Goal: Download file/media

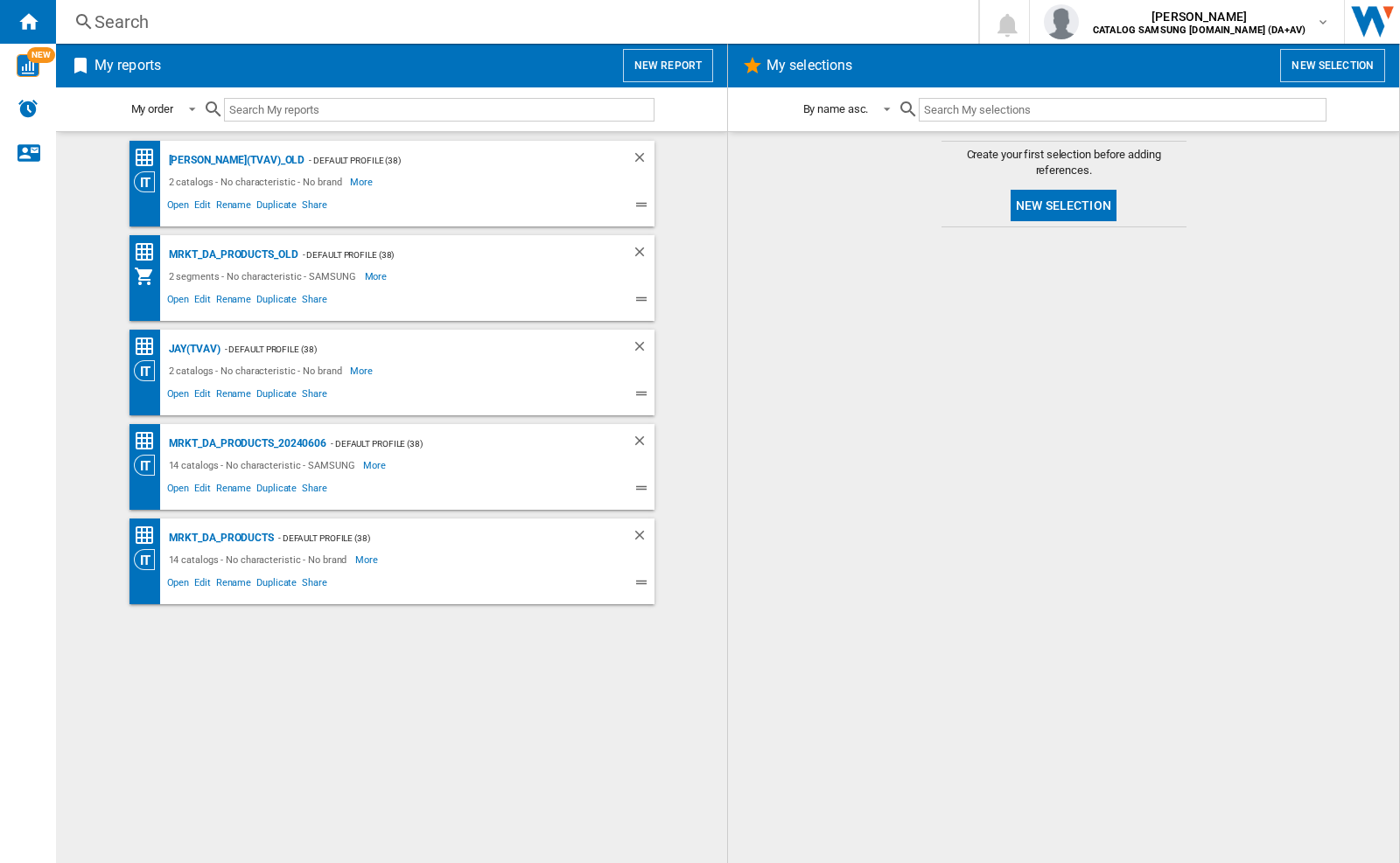
click at [925, 684] on div at bounding box center [1064, 545] width 636 height 618
click at [220, 538] on div "MRKT_DA_PRODUCTS" at bounding box center [218, 538] width 109 height 22
click at [1329, 14] on div "jay han CATALOG SAMSUNG UK.IE (DA+AV)" at bounding box center [1186, 22] width 286 height 35
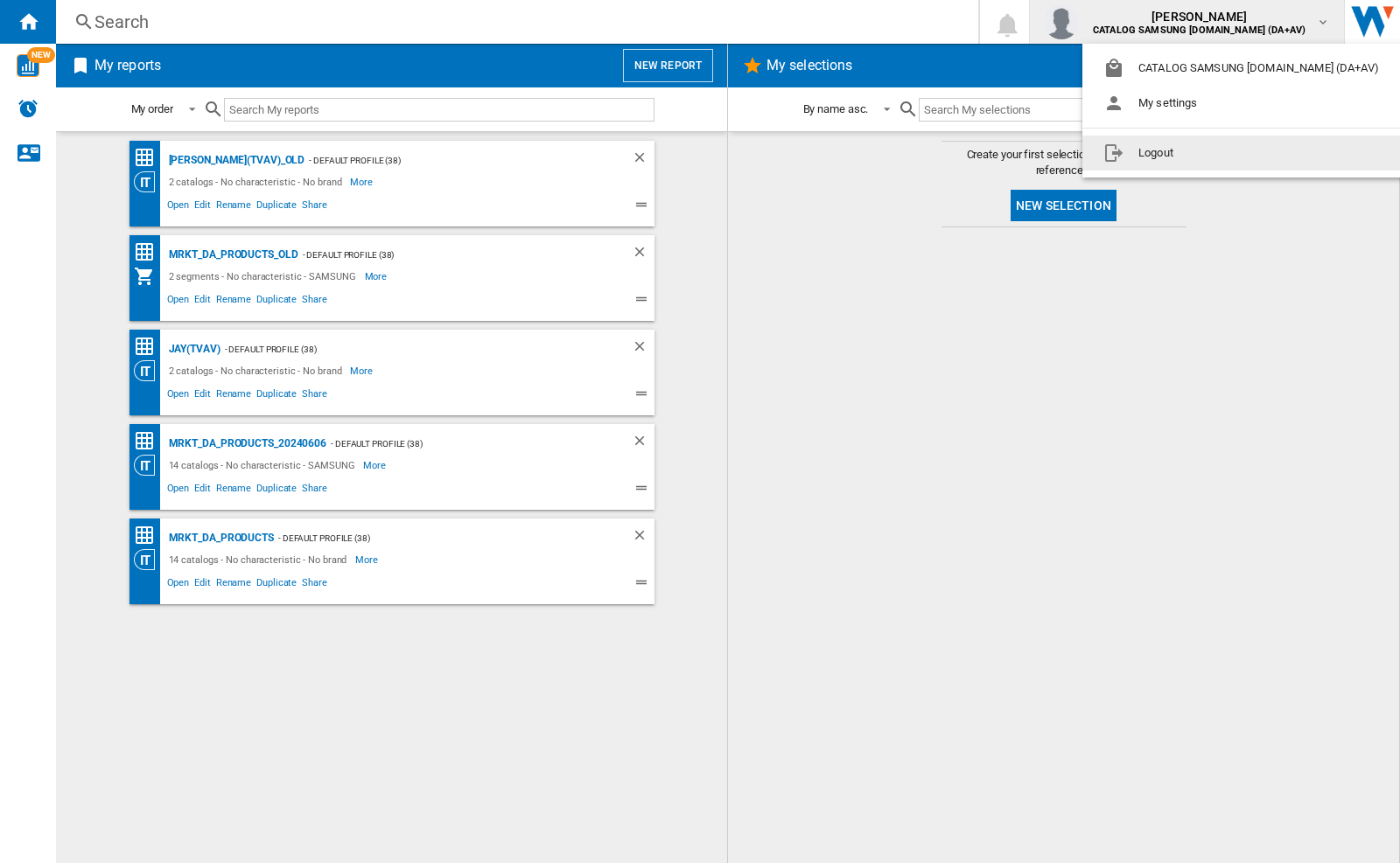
click at [1166, 153] on button "Logout" at bounding box center [1245, 153] width 325 height 35
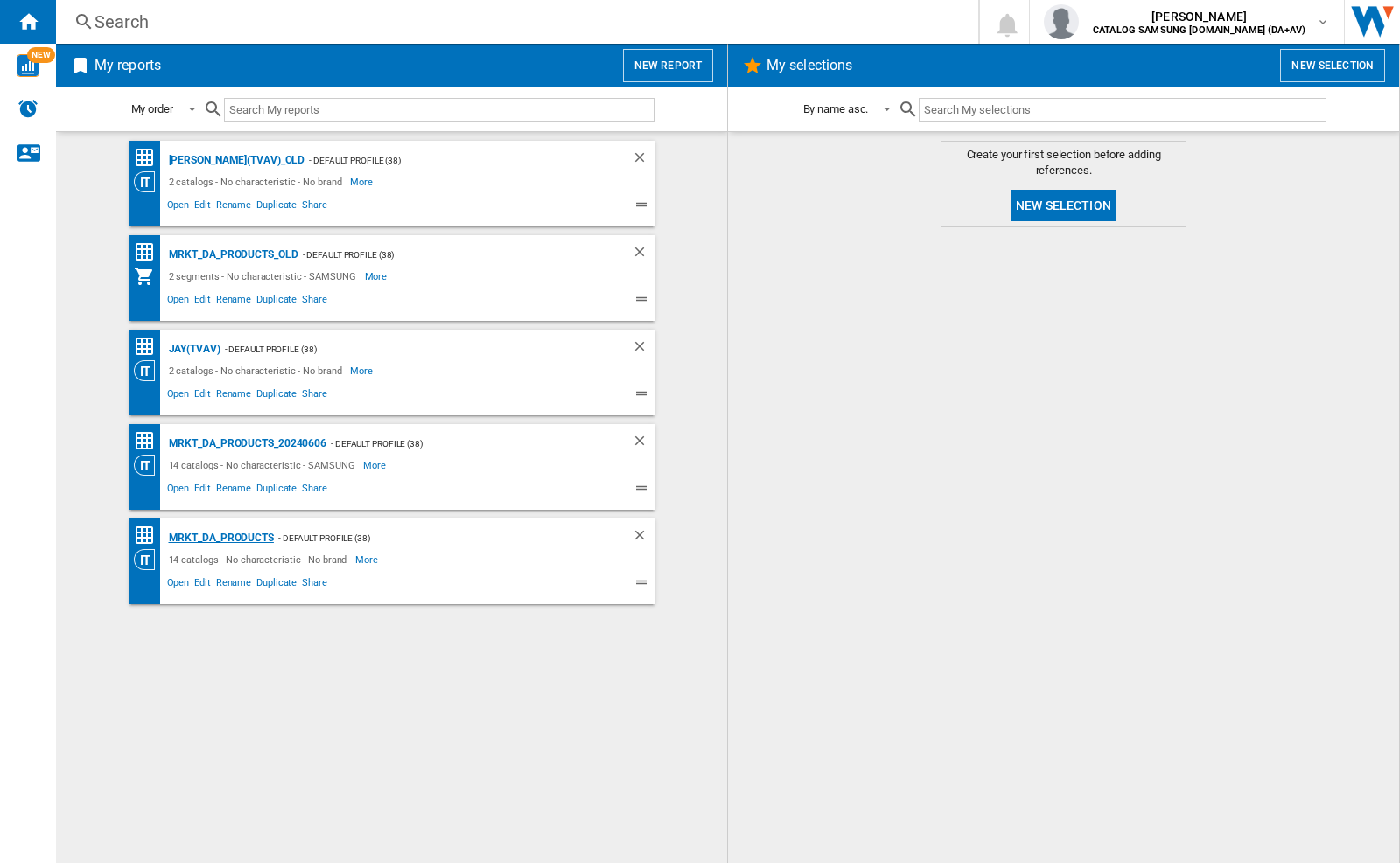
click at [220, 538] on div "MRKT_DA_PRODUCTS" at bounding box center [218, 538] width 109 height 22
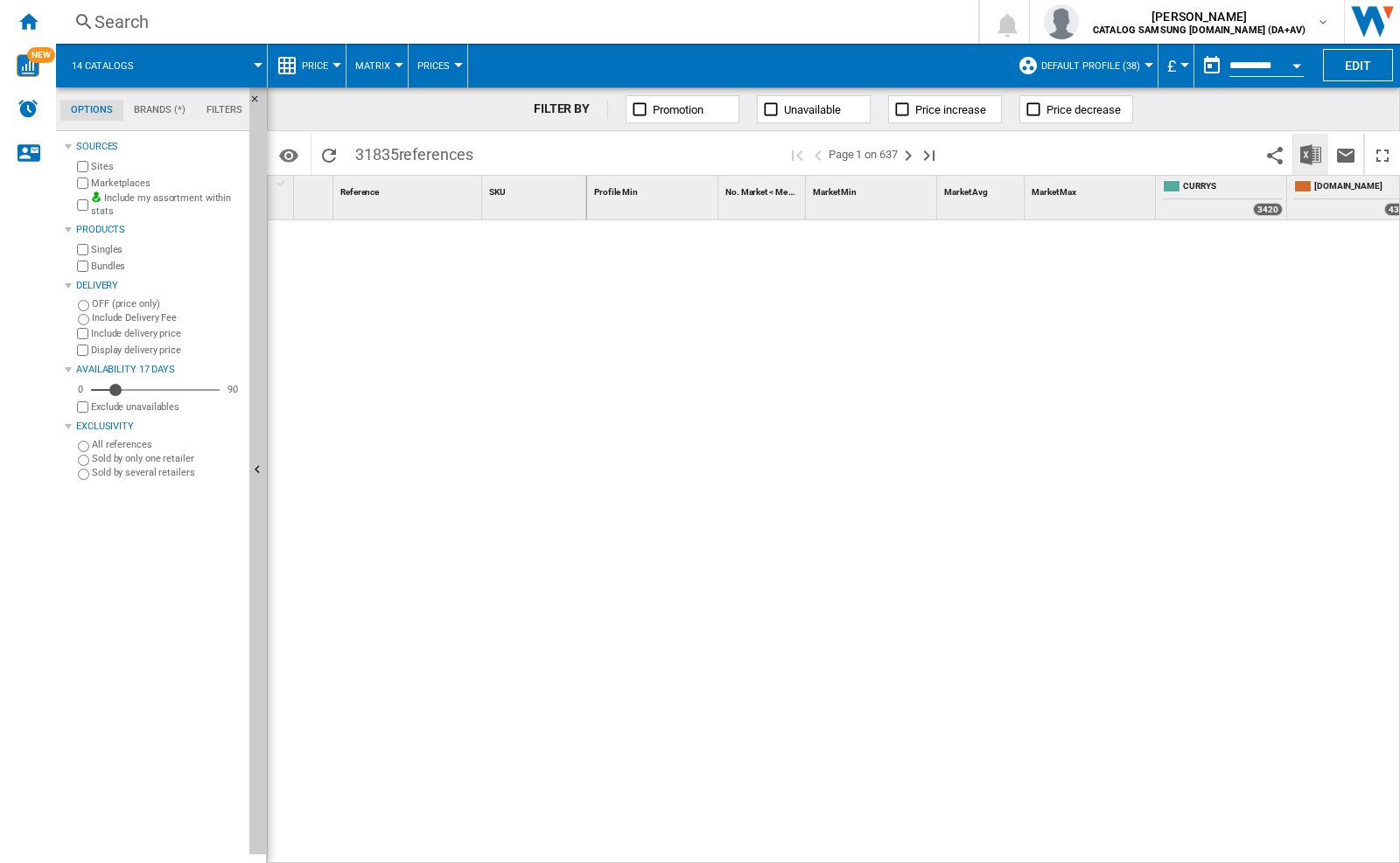
click at [1310, 153] on img "Download in Excel" at bounding box center [1311, 155] width 21 height 21
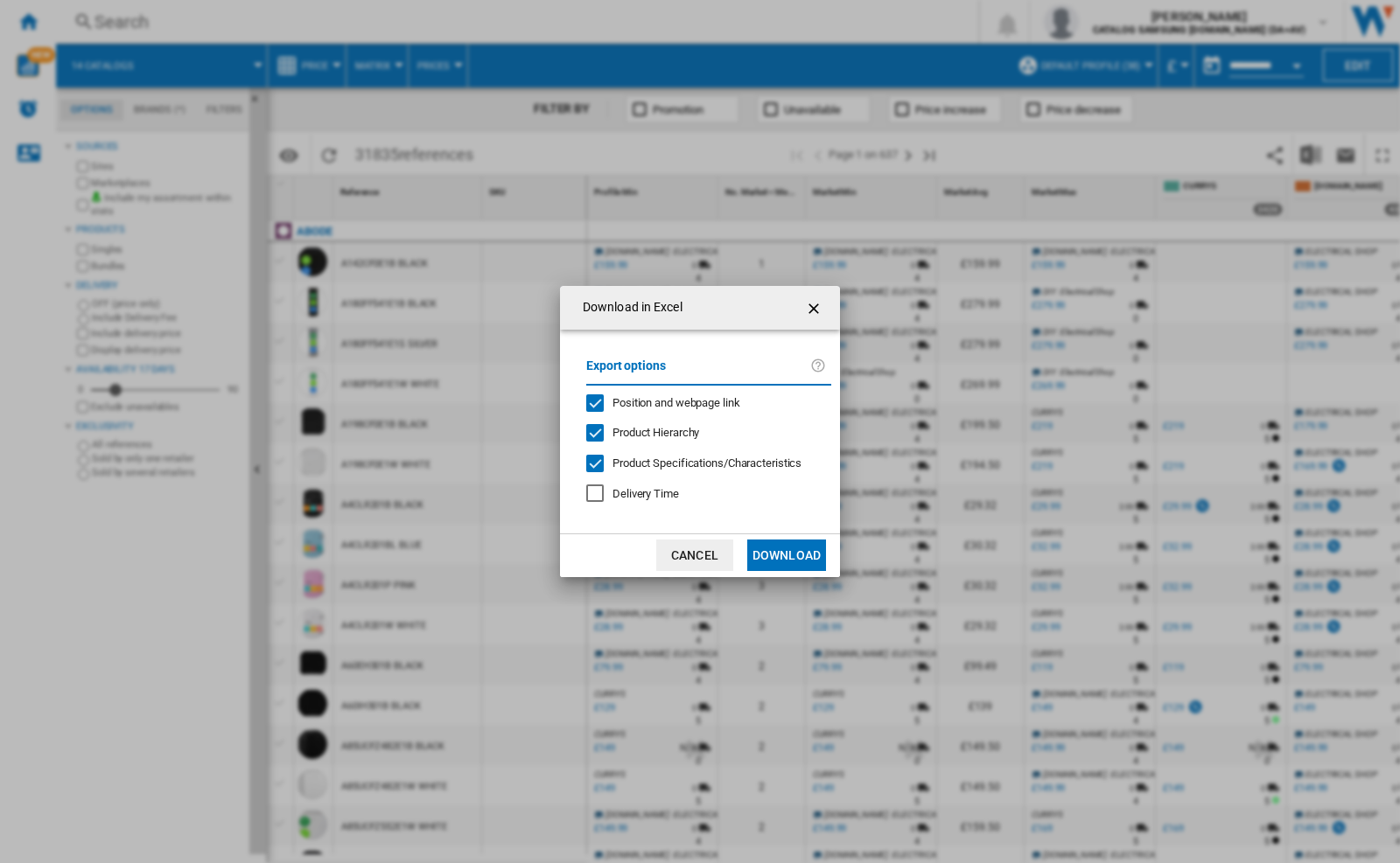
click at [664, 402] on span "Position and webpage link" at bounding box center [676, 403] width 128 height 13
click at [786, 555] on button "Download" at bounding box center [786, 554] width 79 height 31
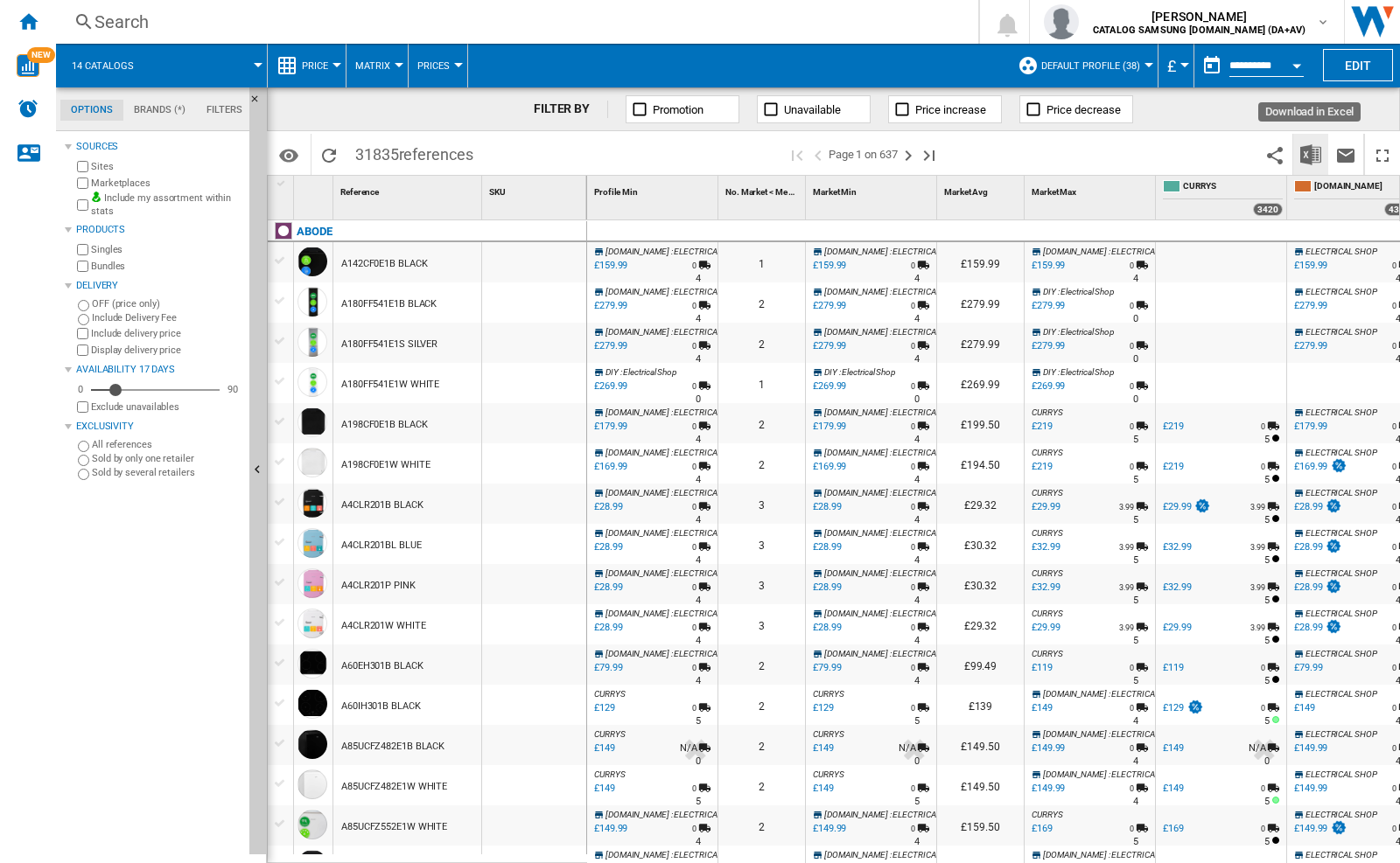
click at [1316, 159] on img "Download in Excel" at bounding box center [1311, 155] width 21 height 21
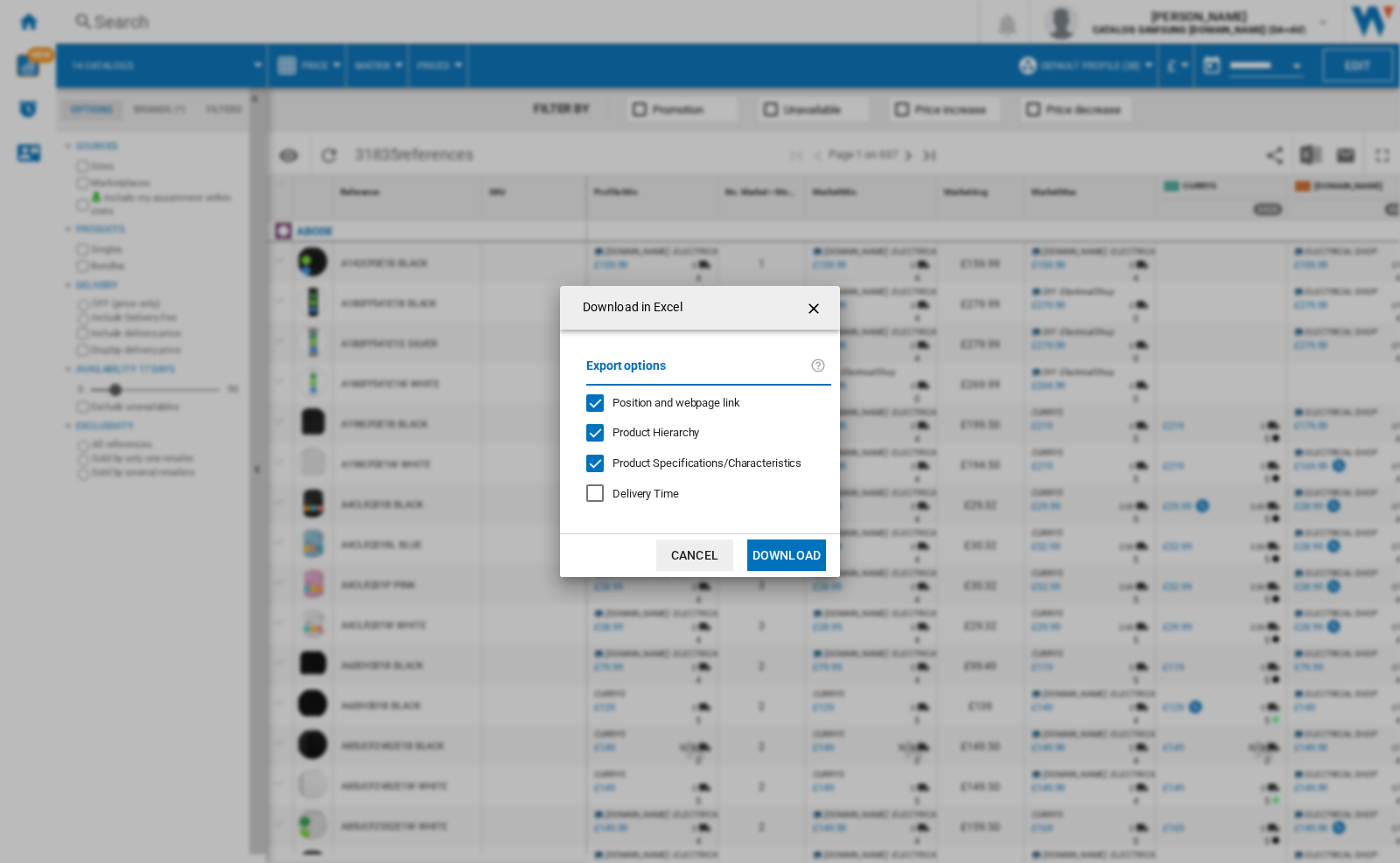
click at [705, 553] on button "Cancel" at bounding box center [694, 554] width 77 height 31
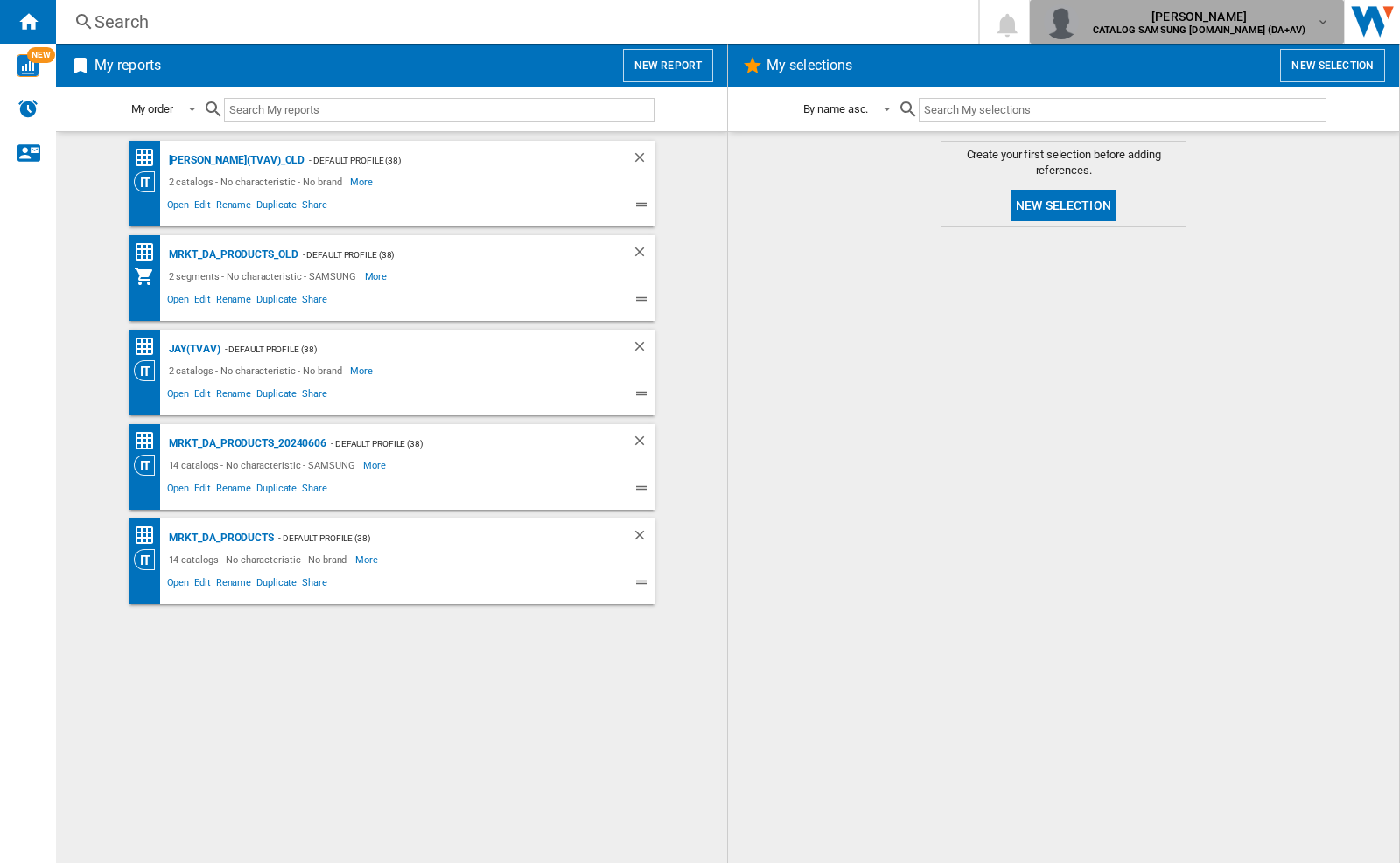
click at [1288, 23] on span "[PERSON_NAME]" at bounding box center [1200, 16] width 213 height 17
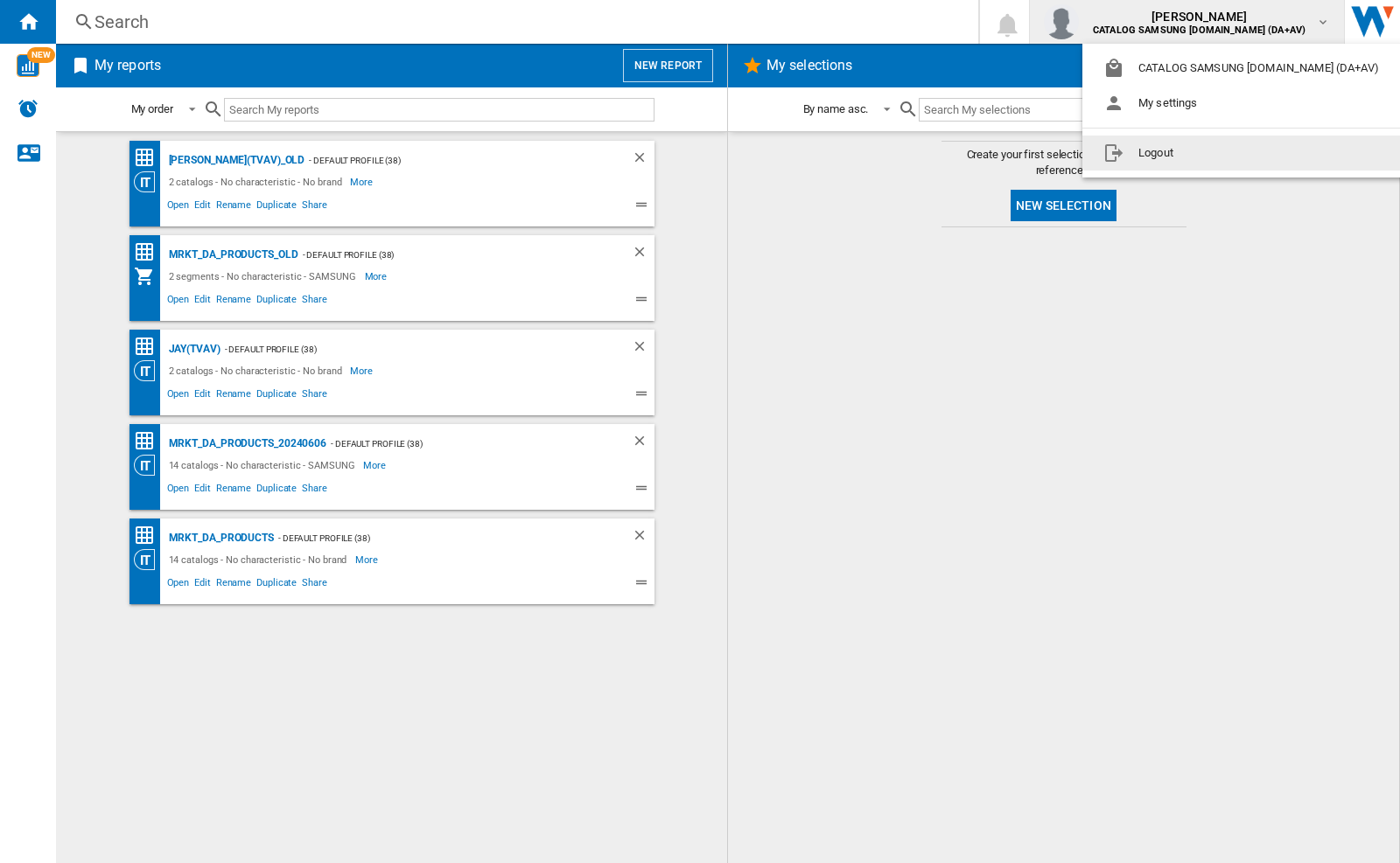
click at [1156, 158] on button "Logout" at bounding box center [1245, 153] width 325 height 35
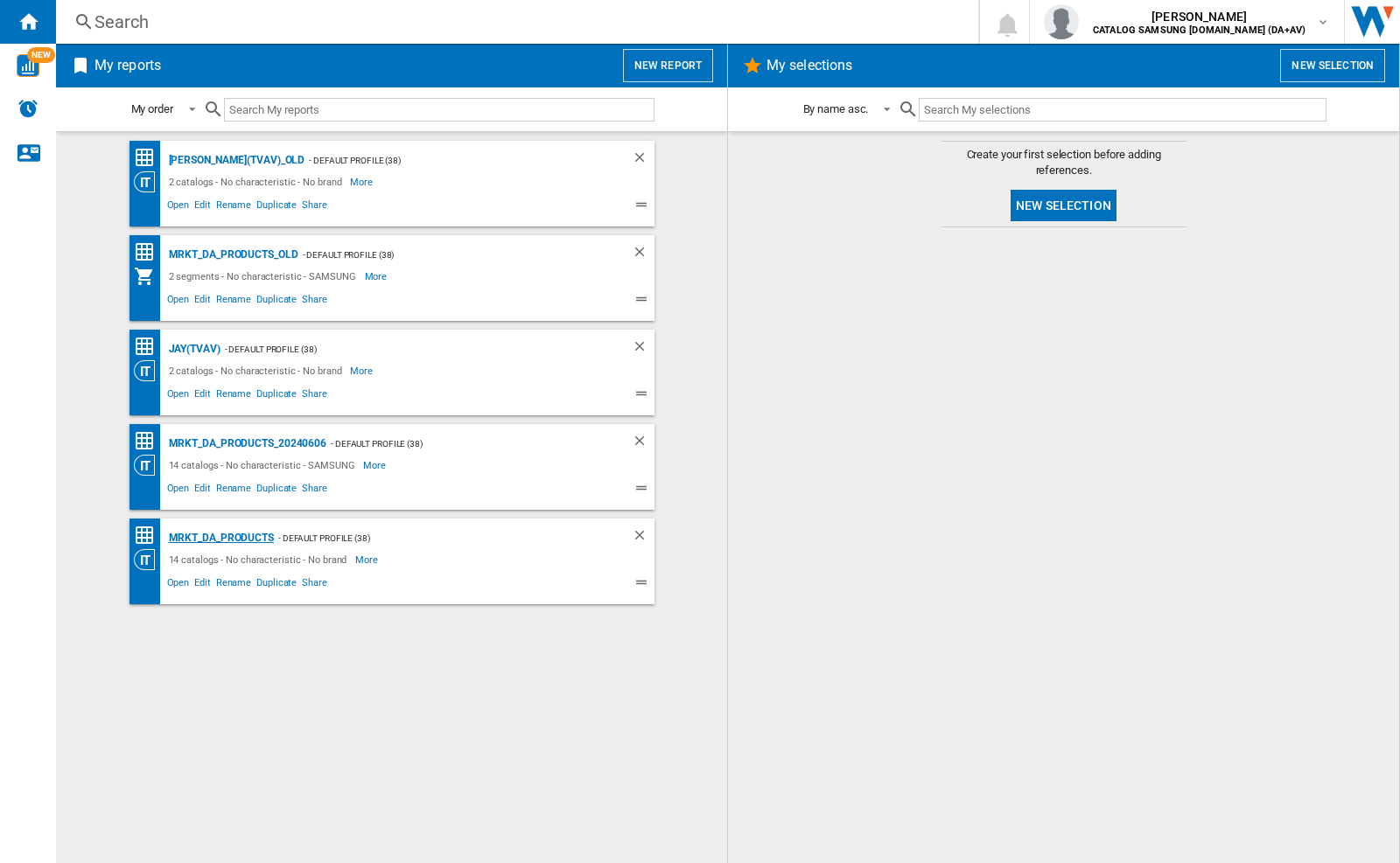
click at [220, 538] on div "MRKT_DA_PRODUCTS" at bounding box center [218, 538] width 109 height 22
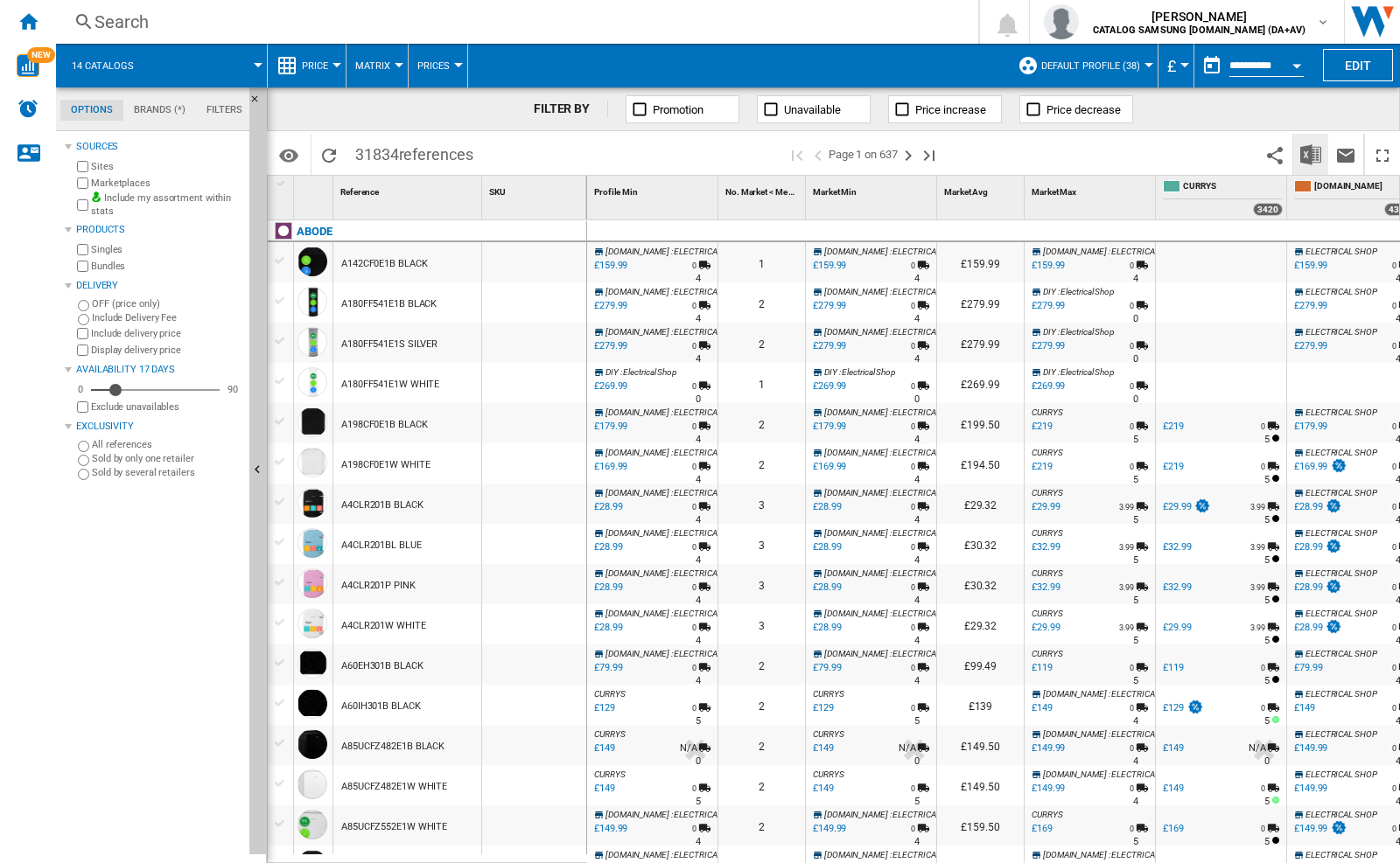
click at [1310, 153] on img "Download in Excel" at bounding box center [1311, 155] width 21 height 21
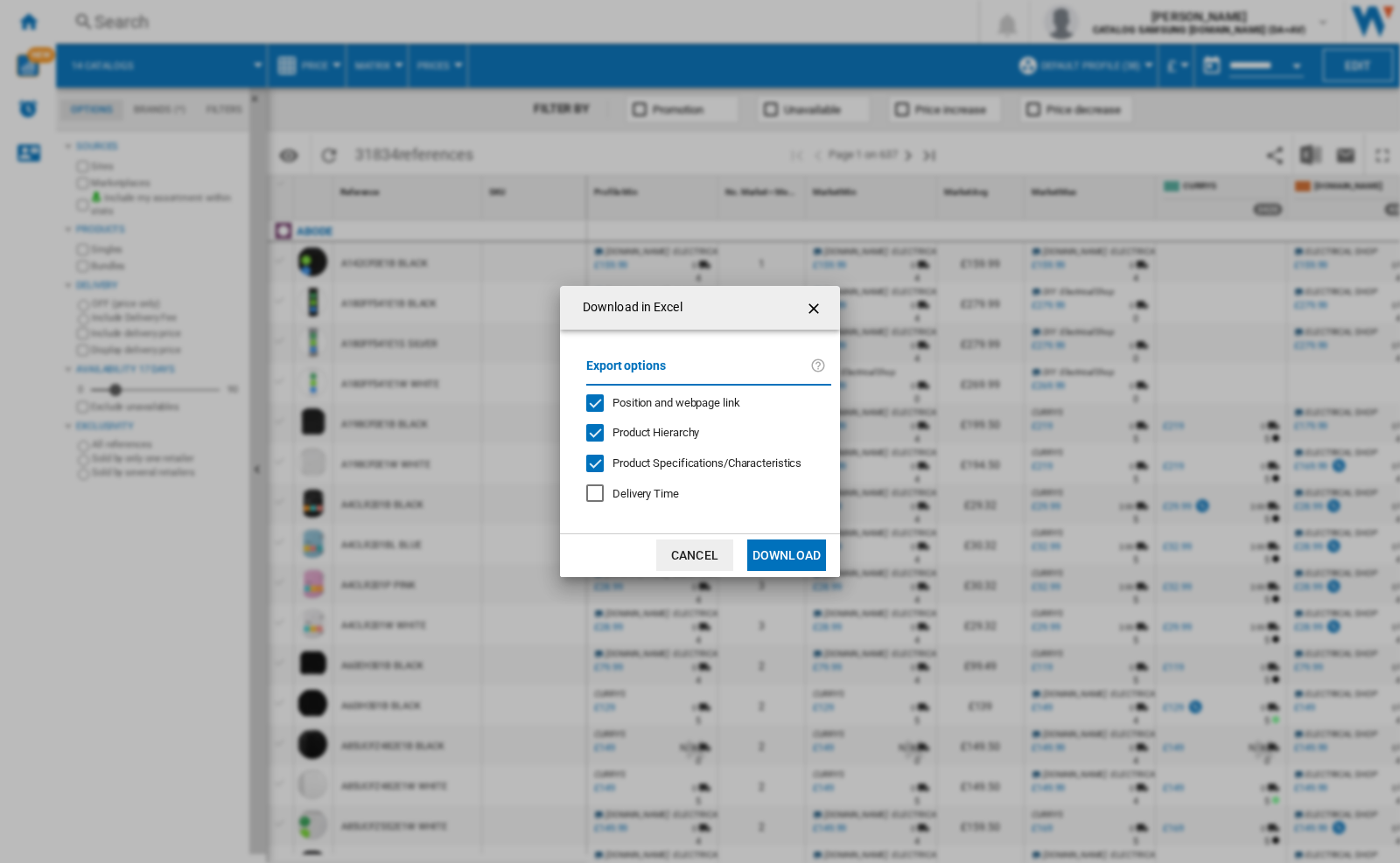
click at [664, 402] on span "Position and webpage link" at bounding box center [676, 403] width 128 height 13
click at [786, 555] on button "Download" at bounding box center [786, 554] width 79 height 31
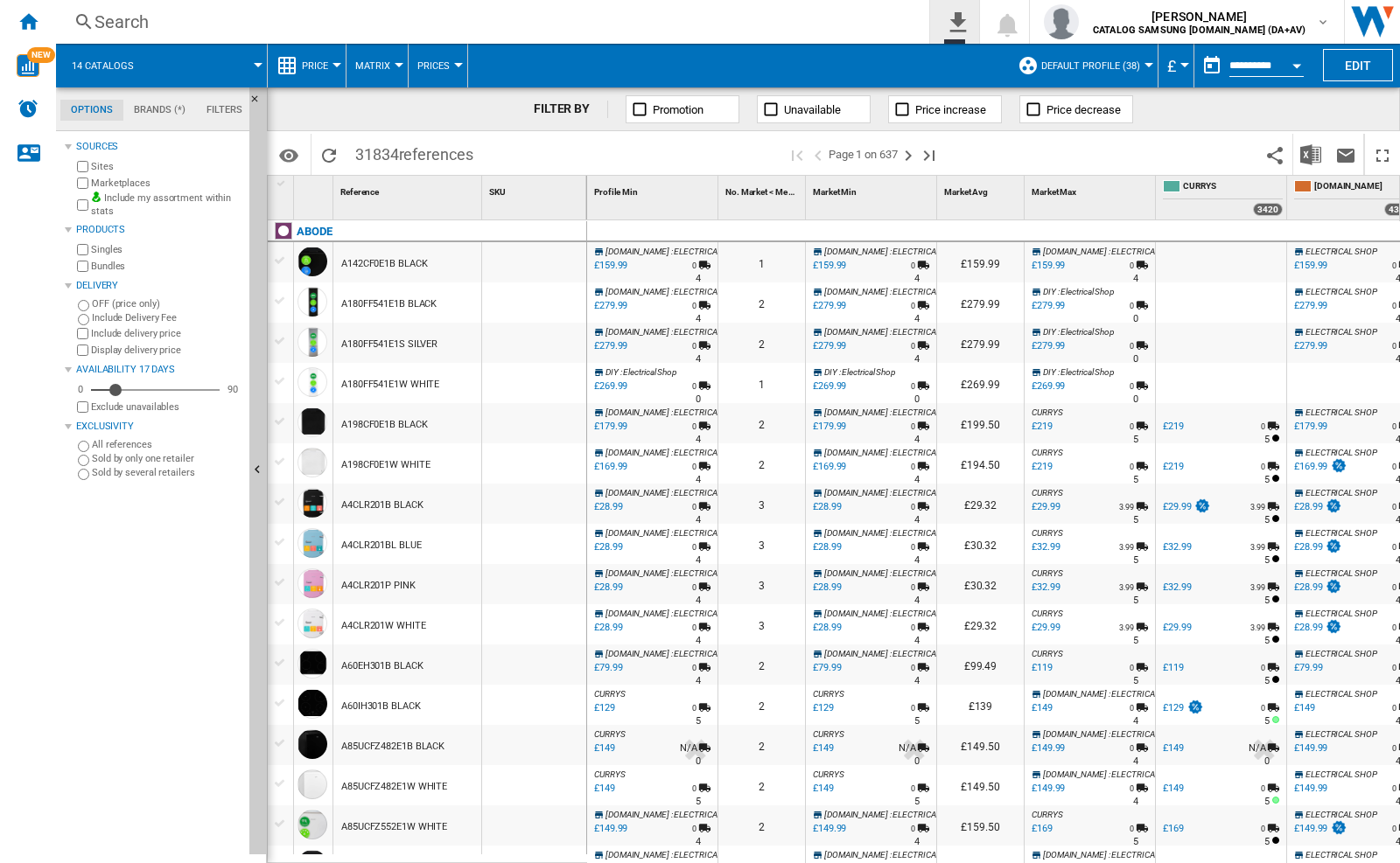
click at [979, 28] on button "0\a export" at bounding box center [955, 22] width 49 height 44
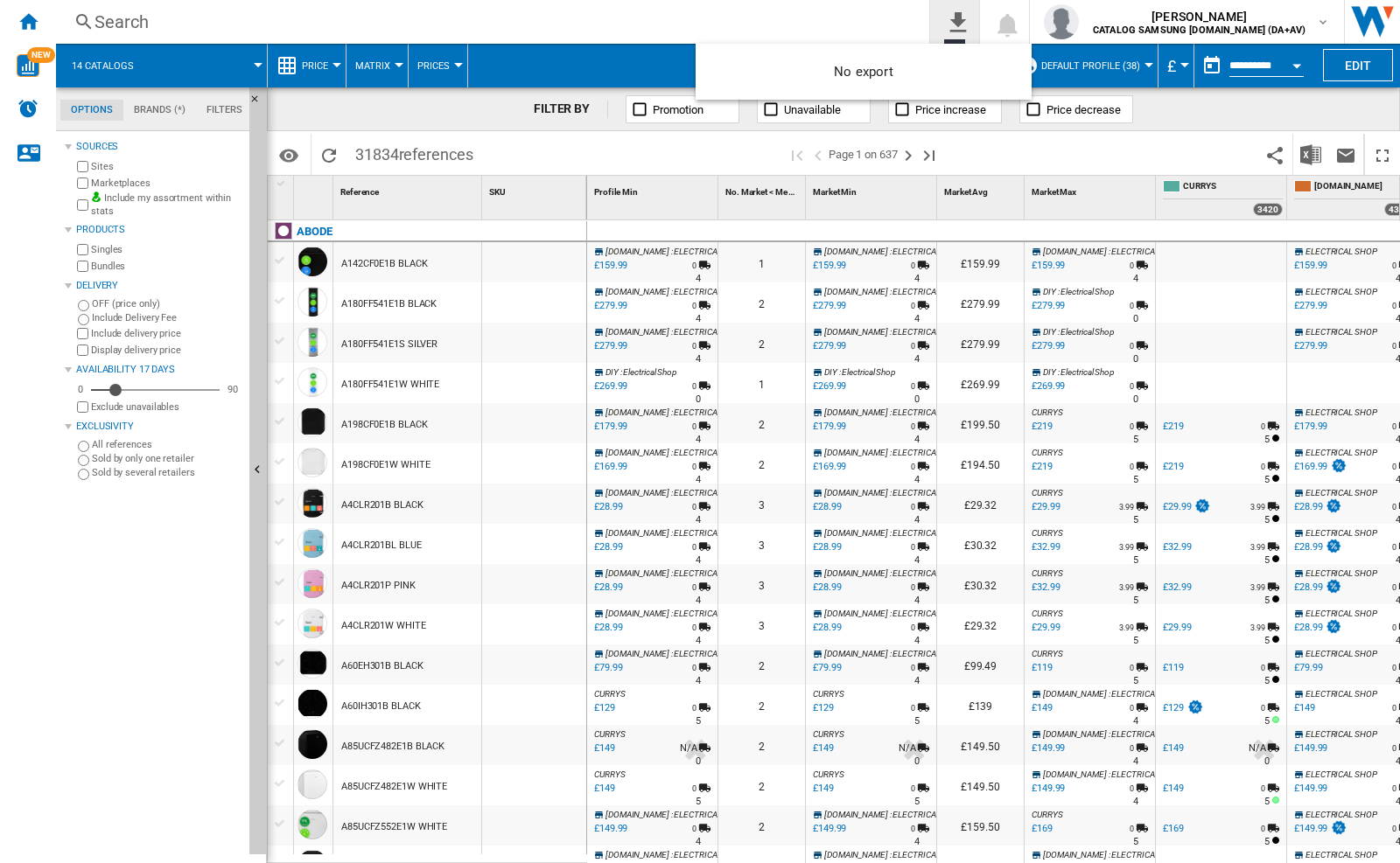
click at [1021, 28] on md-backdrop at bounding box center [700, 431] width 1400 height 863
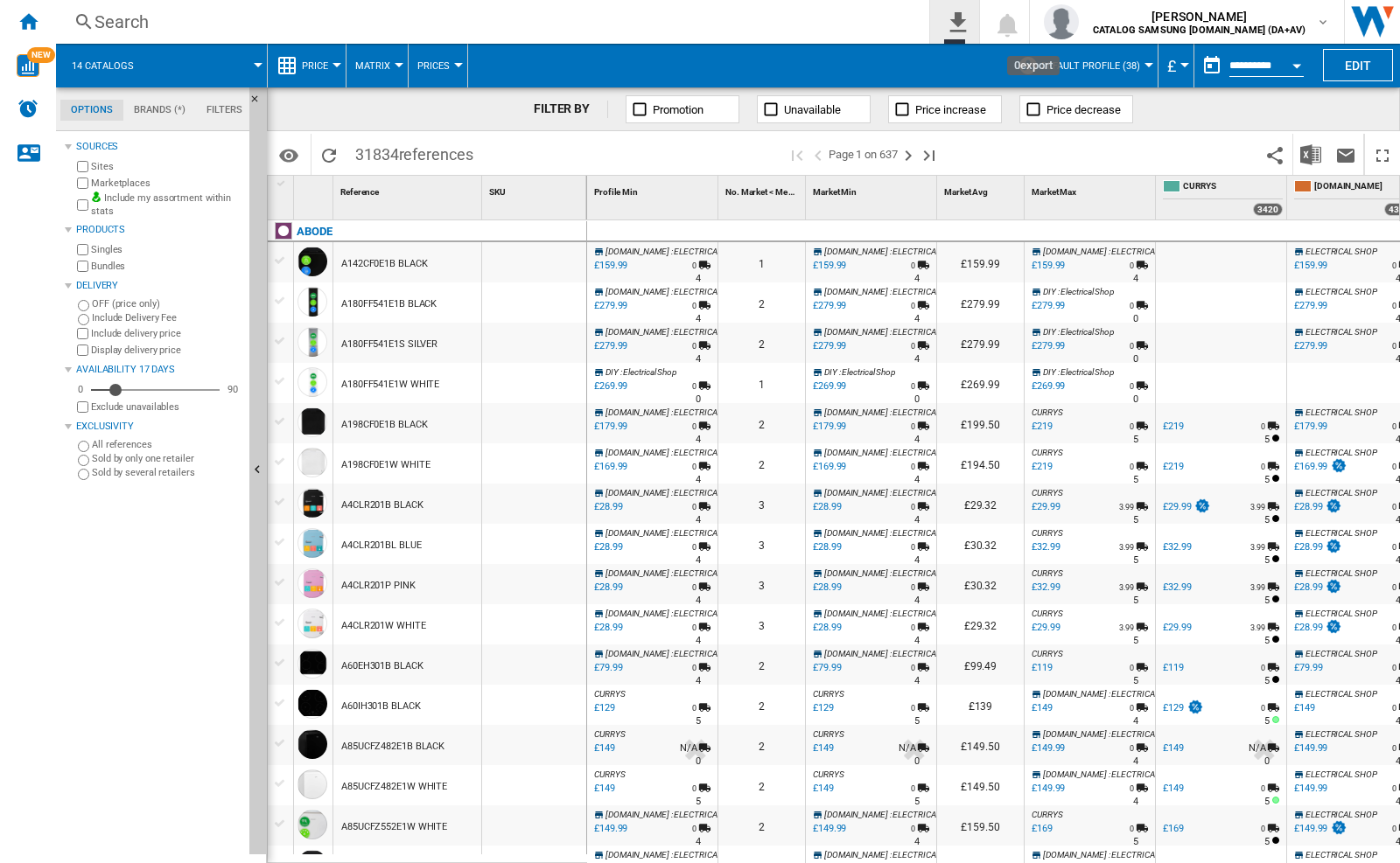
click at [979, 28] on button "0\a export" at bounding box center [955, 22] width 49 height 44
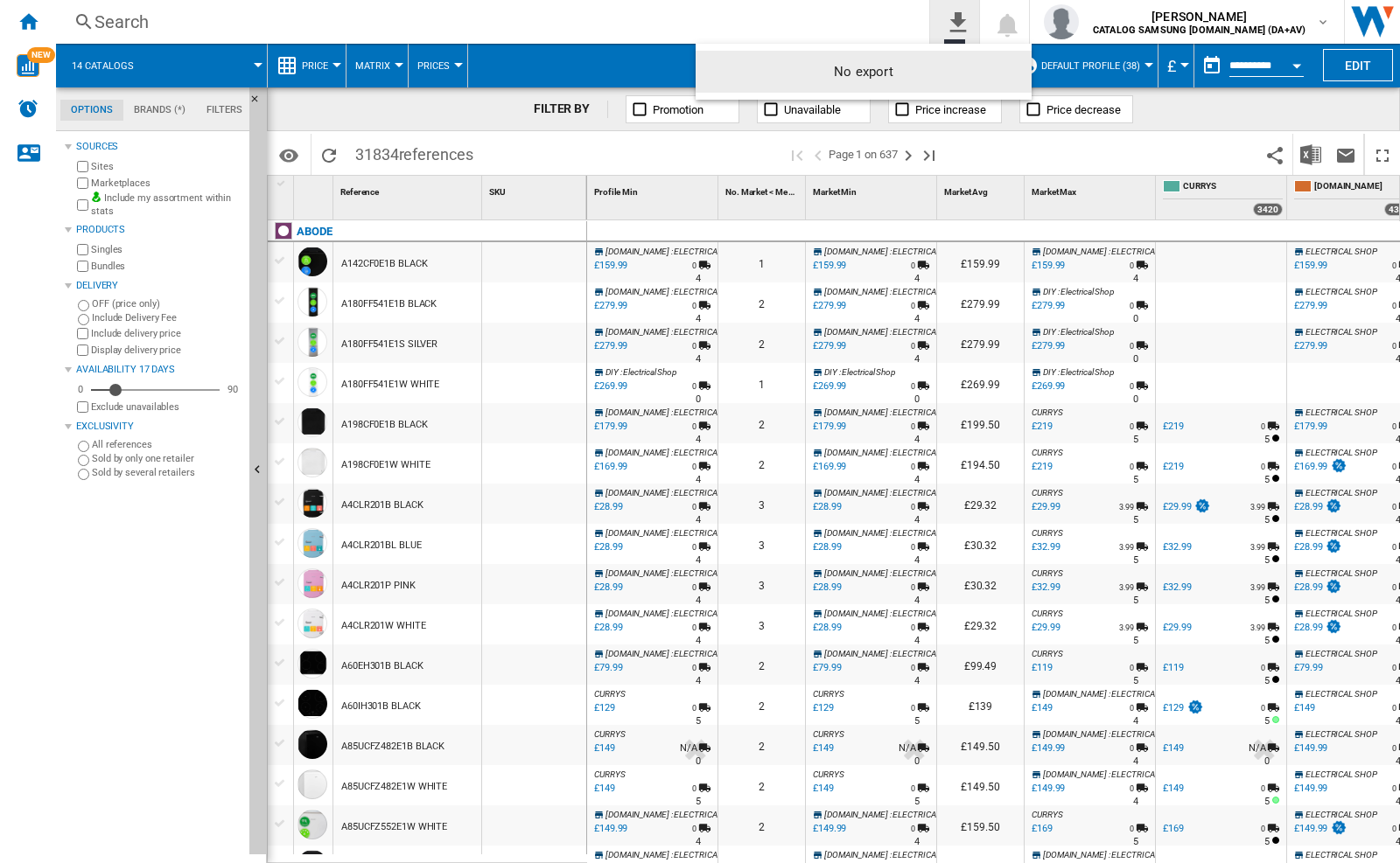
click at [1021, 28] on md-backdrop at bounding box center [700, 431] width 1400 height 863
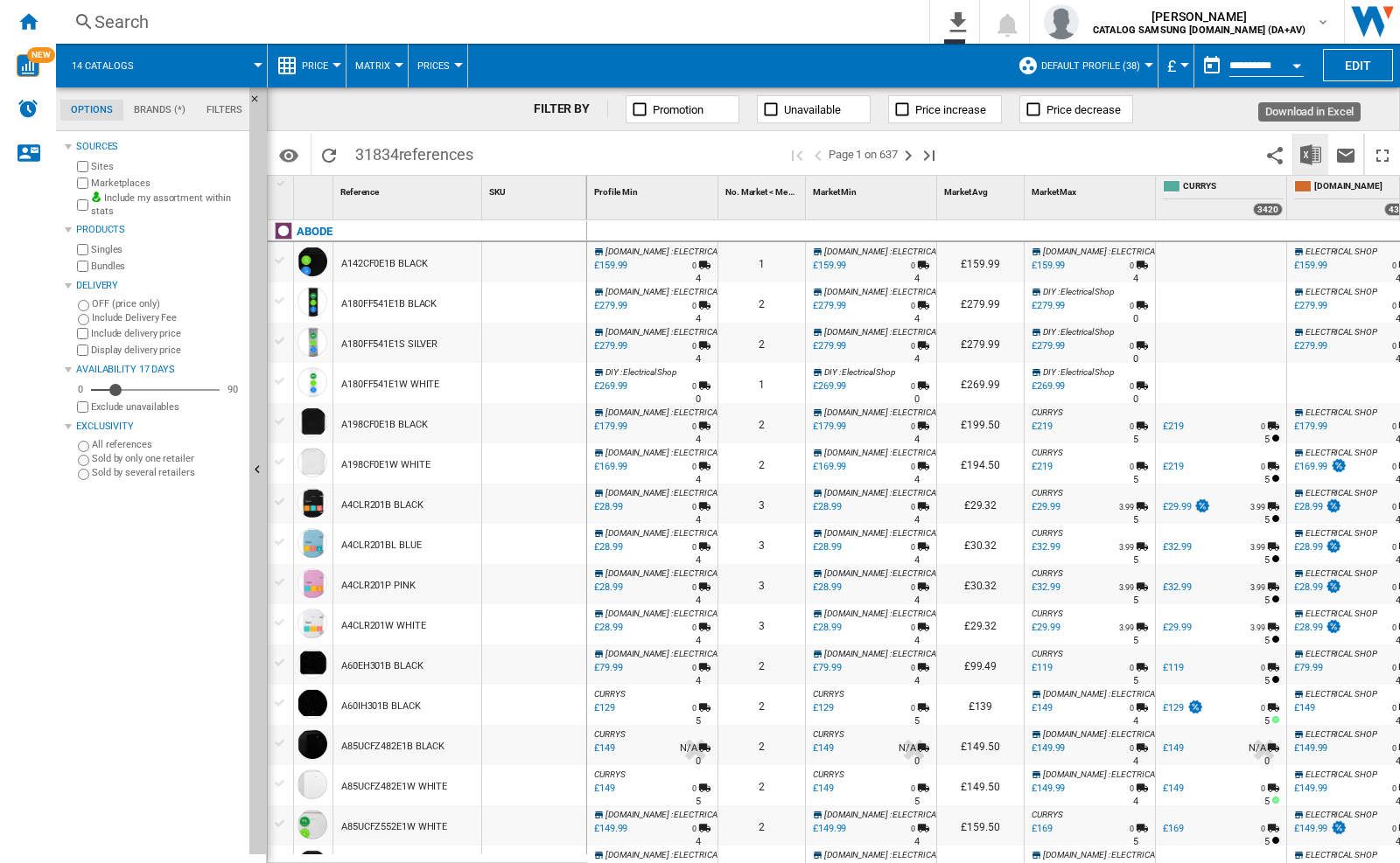
click at [1303, 150] on img "Download in Excel" at bounding box center [1311, 155] width 21 height 21
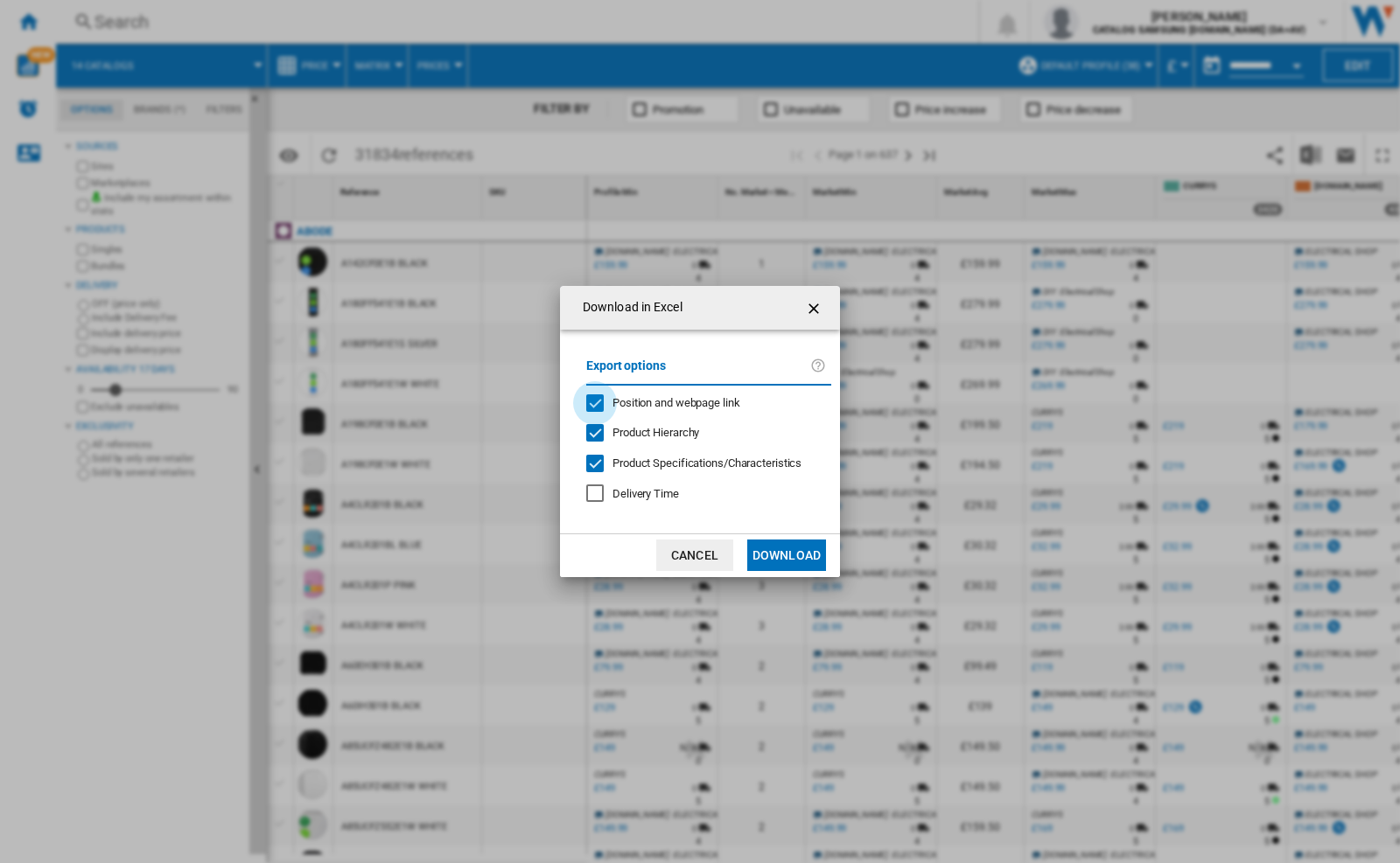
click at [594, 404] on div "Position and webpage link" at bounding box center [595, 403] width 17 height 17
click at [784, 550] on button "Download" at bounding box center [786, 554] width 79 height 31
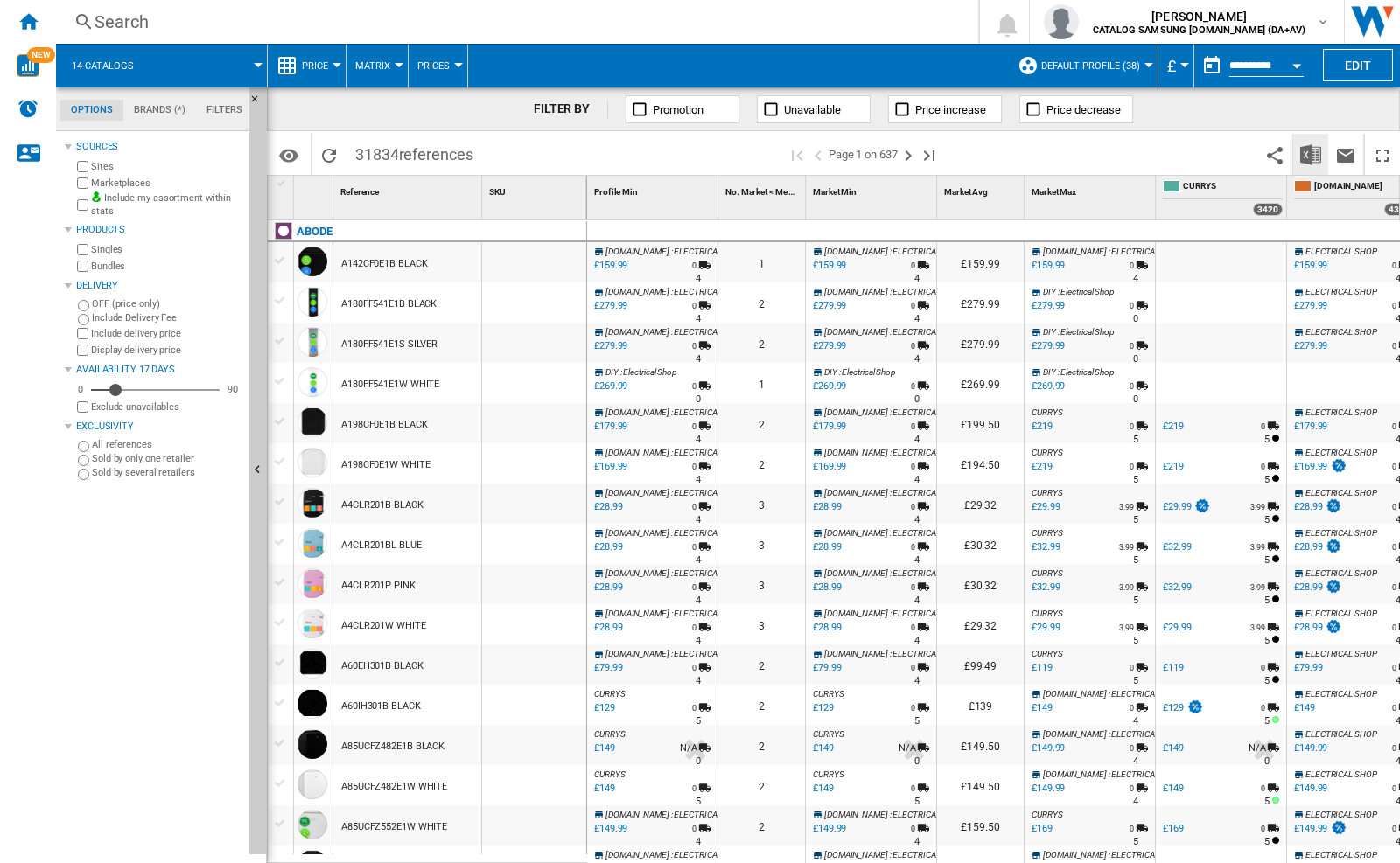
click at [1316, 155] on img "Download in Excel" at bounding box center [1311, 155] width 21 height 21
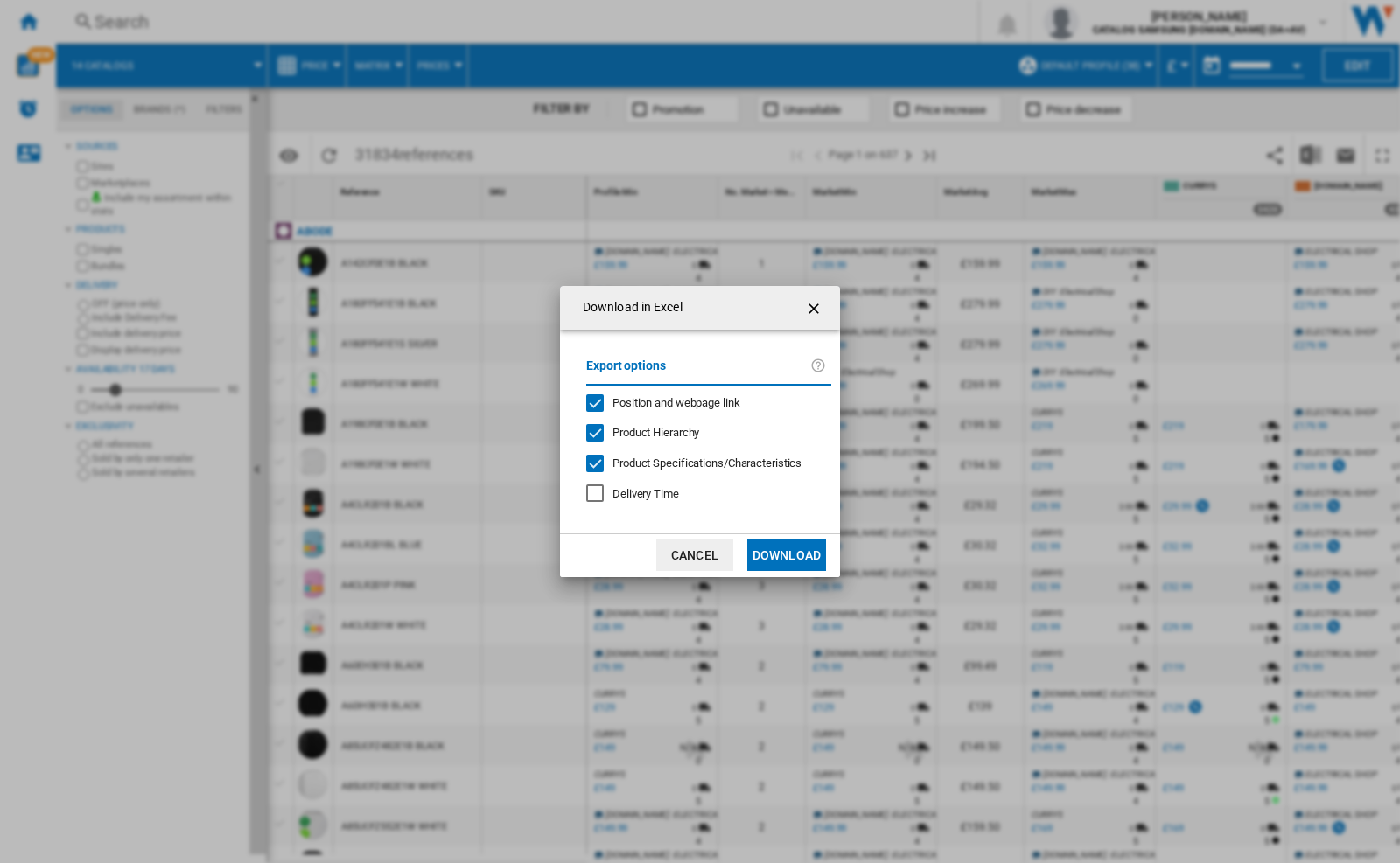
click at [602, 405] on div "Position and webpage link" at bounding box center [595, 403] width 17 height 17
click at [785, 559] on button "Download" at bounding box center [786, 554] width 79 height 31
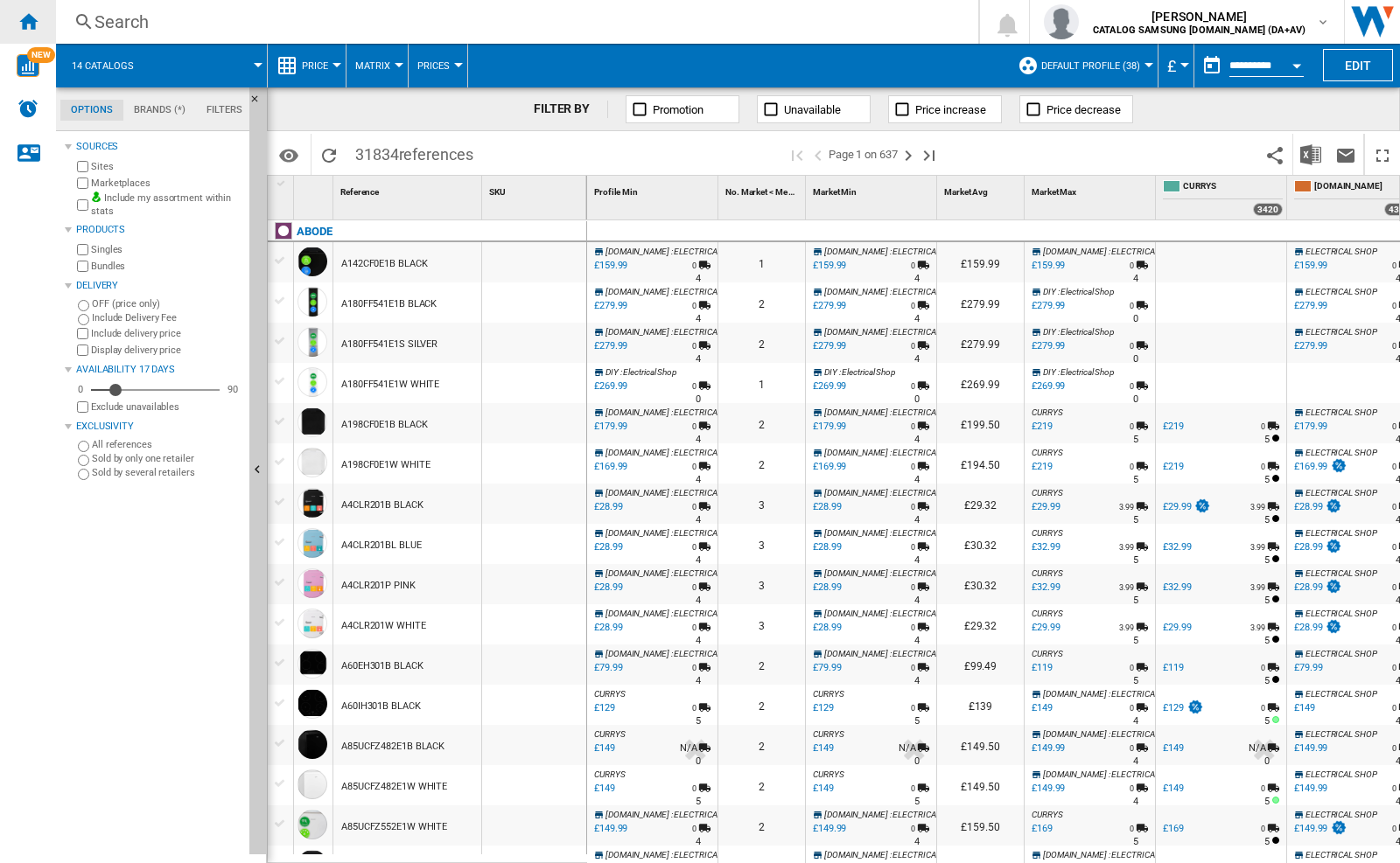
click at [26, 11] on ng-md-icon "Home" at bounding box center [28, 21] width 21 height 21
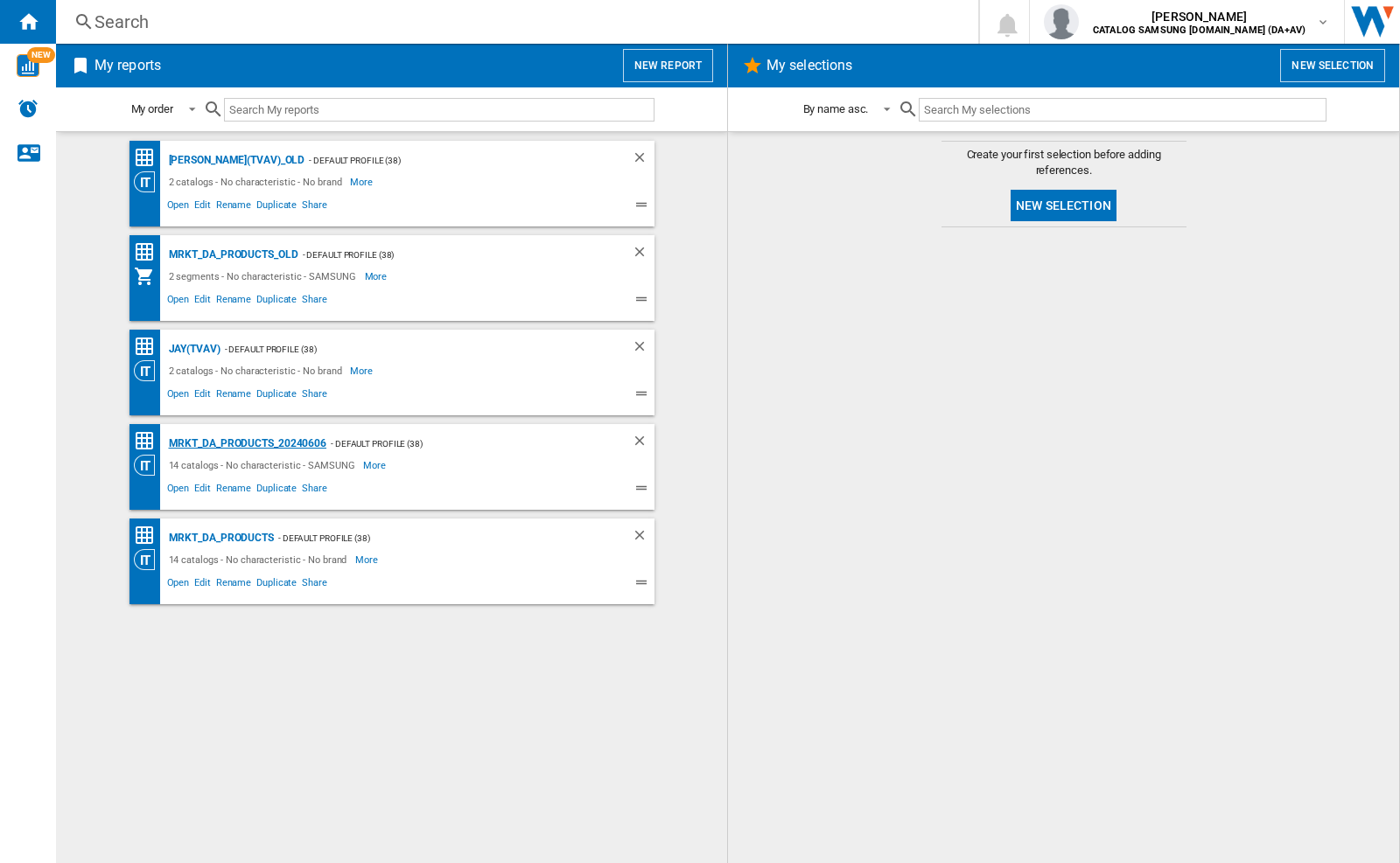
click at [260, 442] on div "MRKT_DA_PRODUCTS_20240606" at bounding box center [245, 443] width 162 height 22
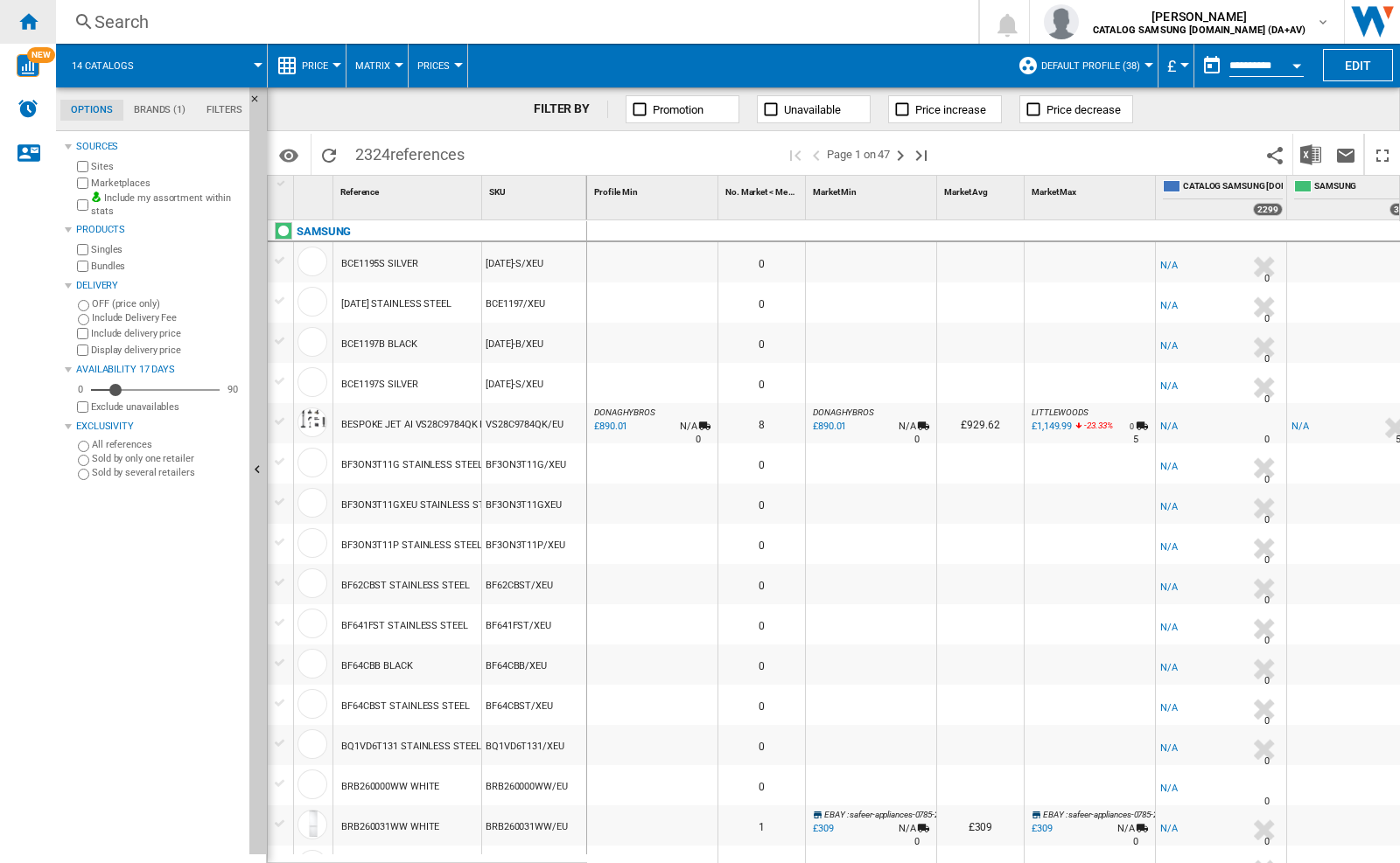
click at [17, 17] on ng-md-icon "Home" at bounding box center [28, 21] width 21 height 21
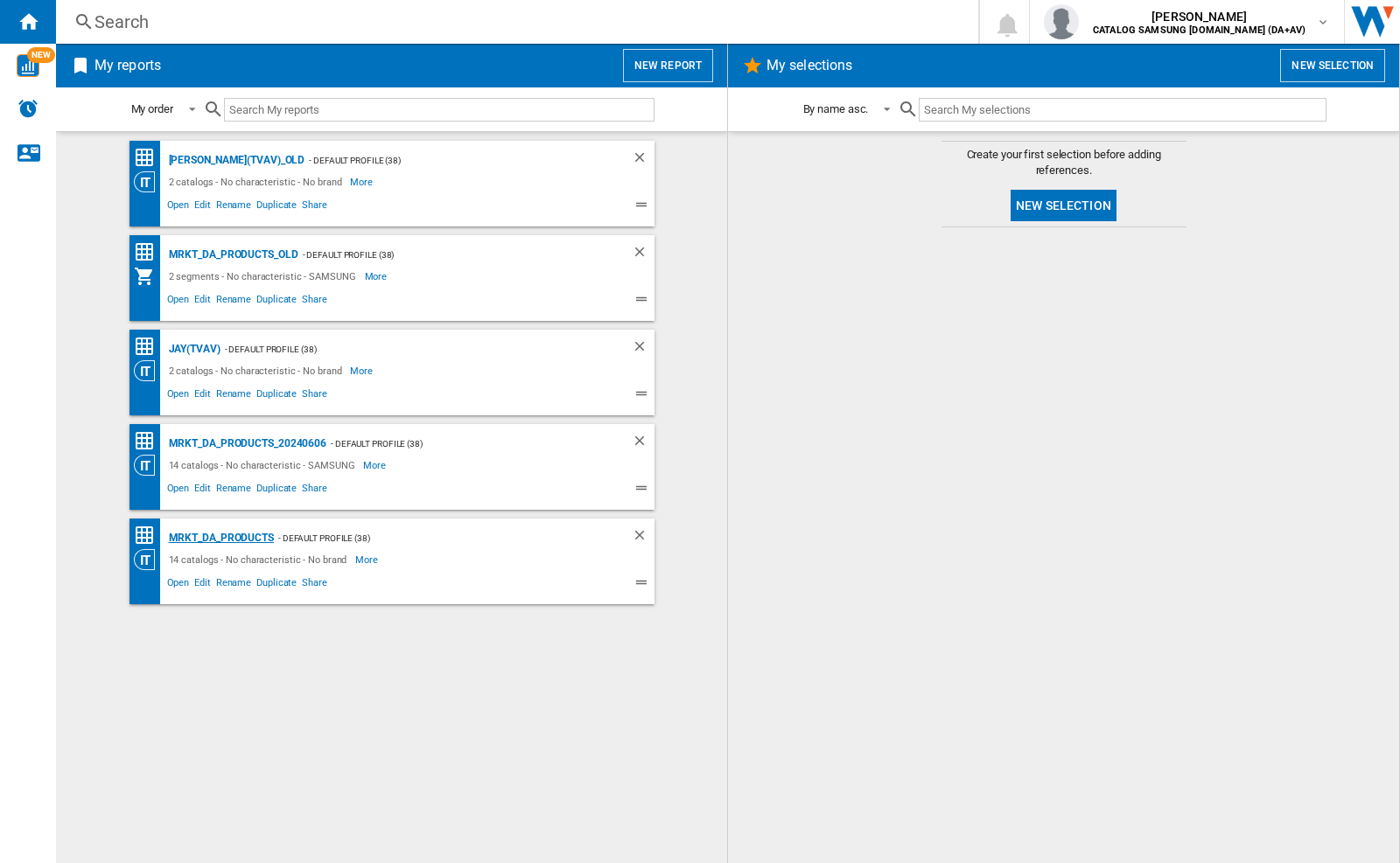
click at [263, 535] on div "MRKT_DA_PRODUCTS" at bounding box center [218, 538] width 109 height 22
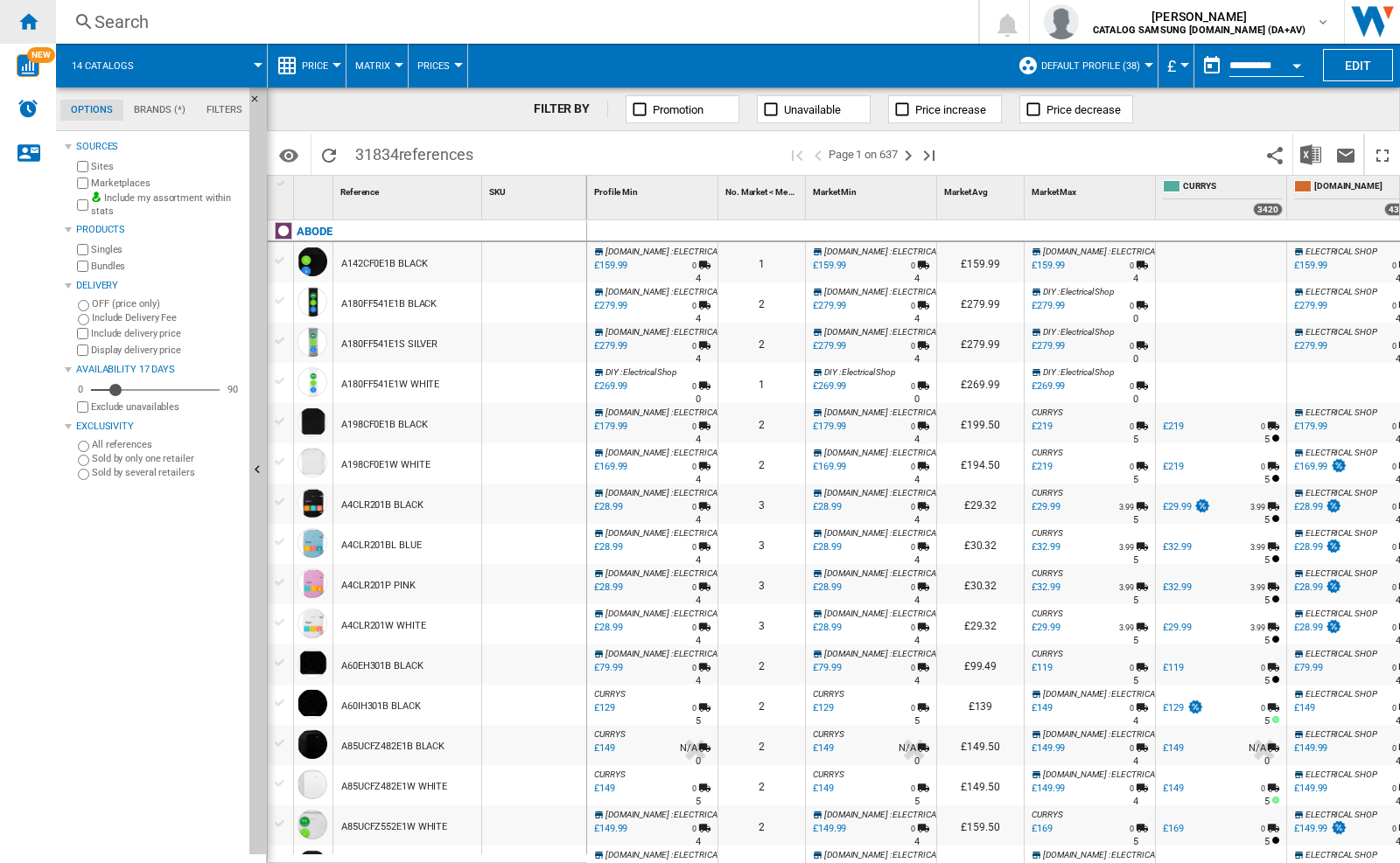
click at [25, 14] on ng-md-icon "Home" at bounding box center [28, 21] width 21 height 21
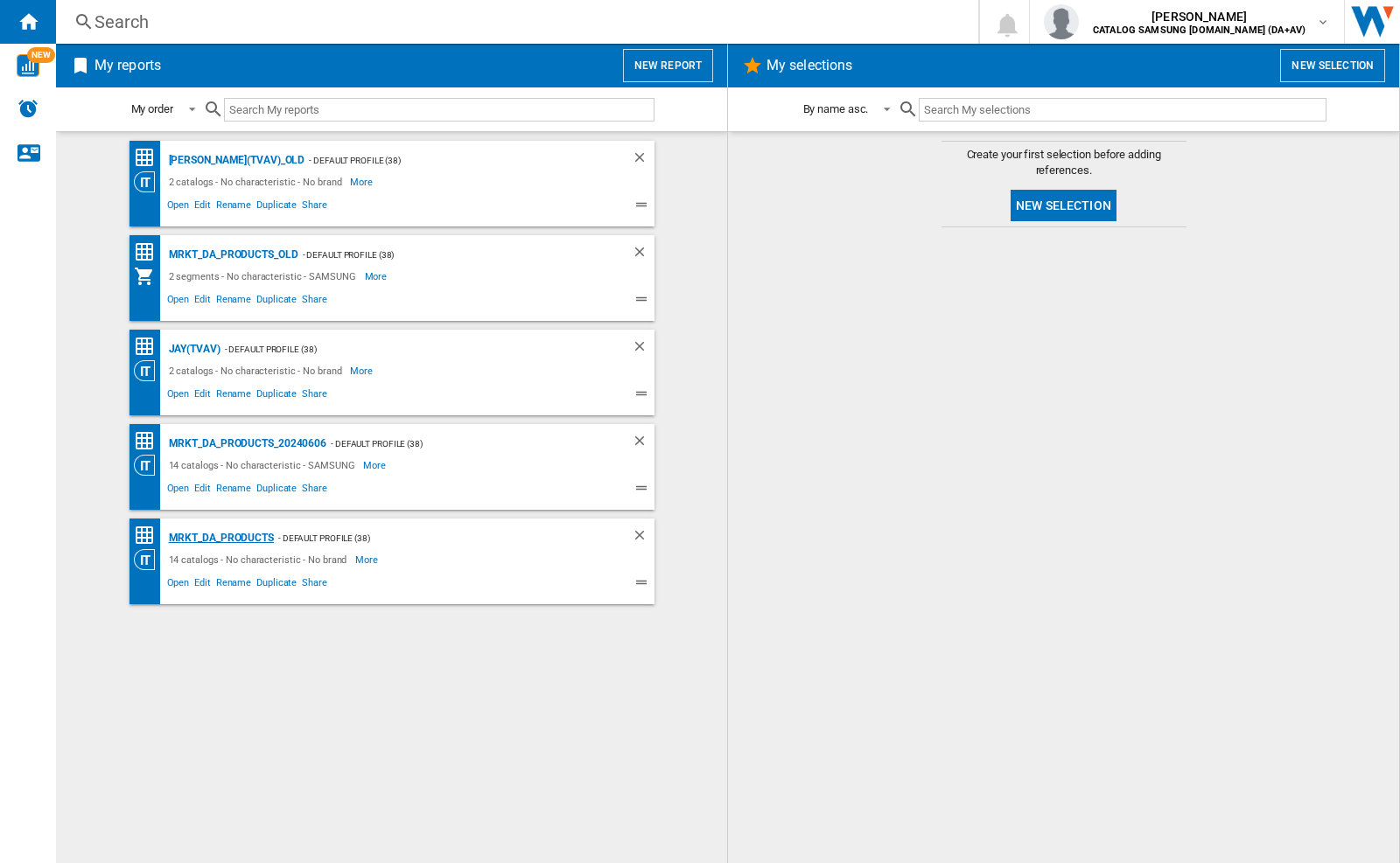
click at [255, 538] on div "MRKT_DA_PRODUCTS" at bounding box center [218, 538] width 109 height 22
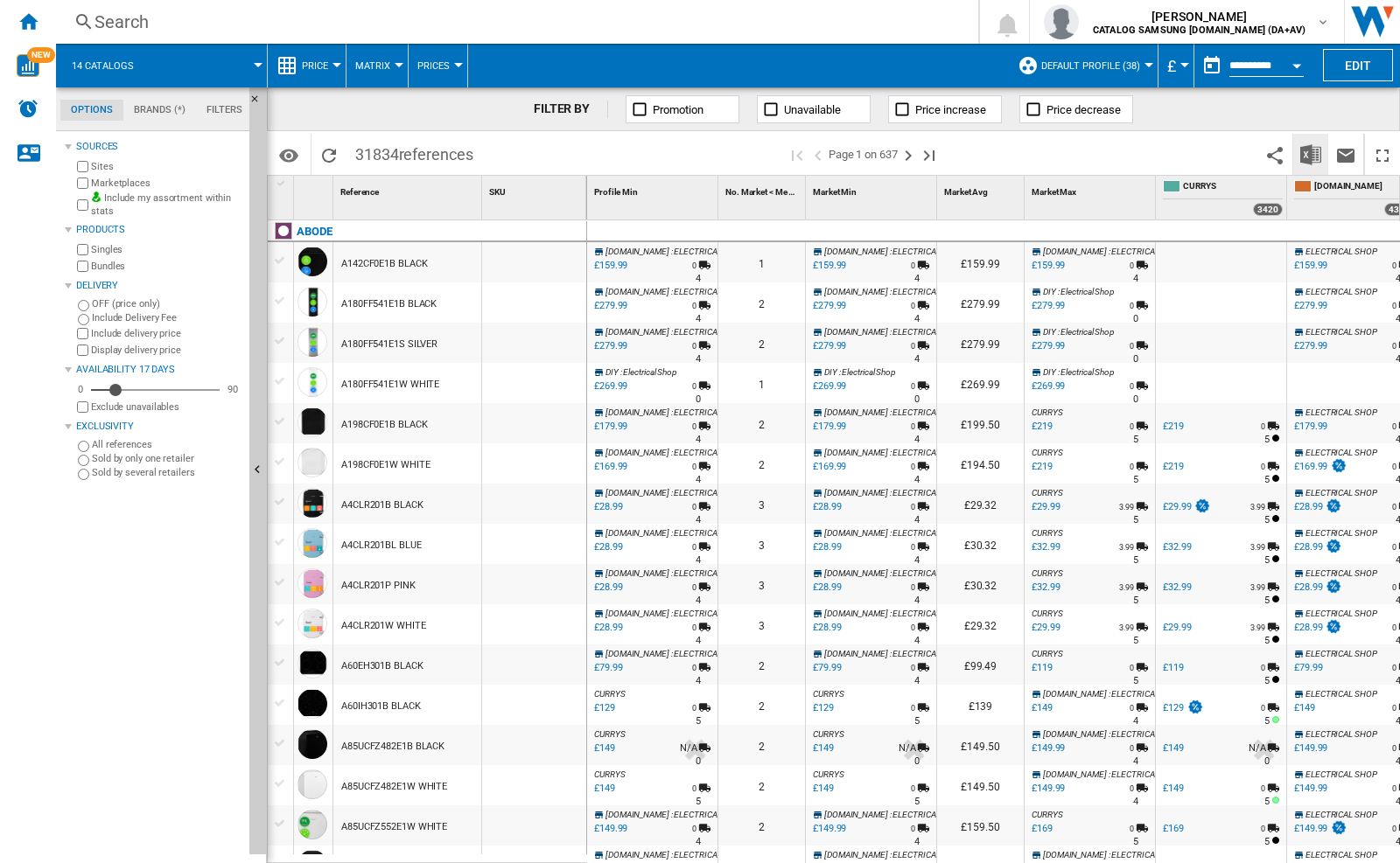
click at [1314, 153] on img "Download in Excel" at bounding box center [1311, 155] width 21 height 21
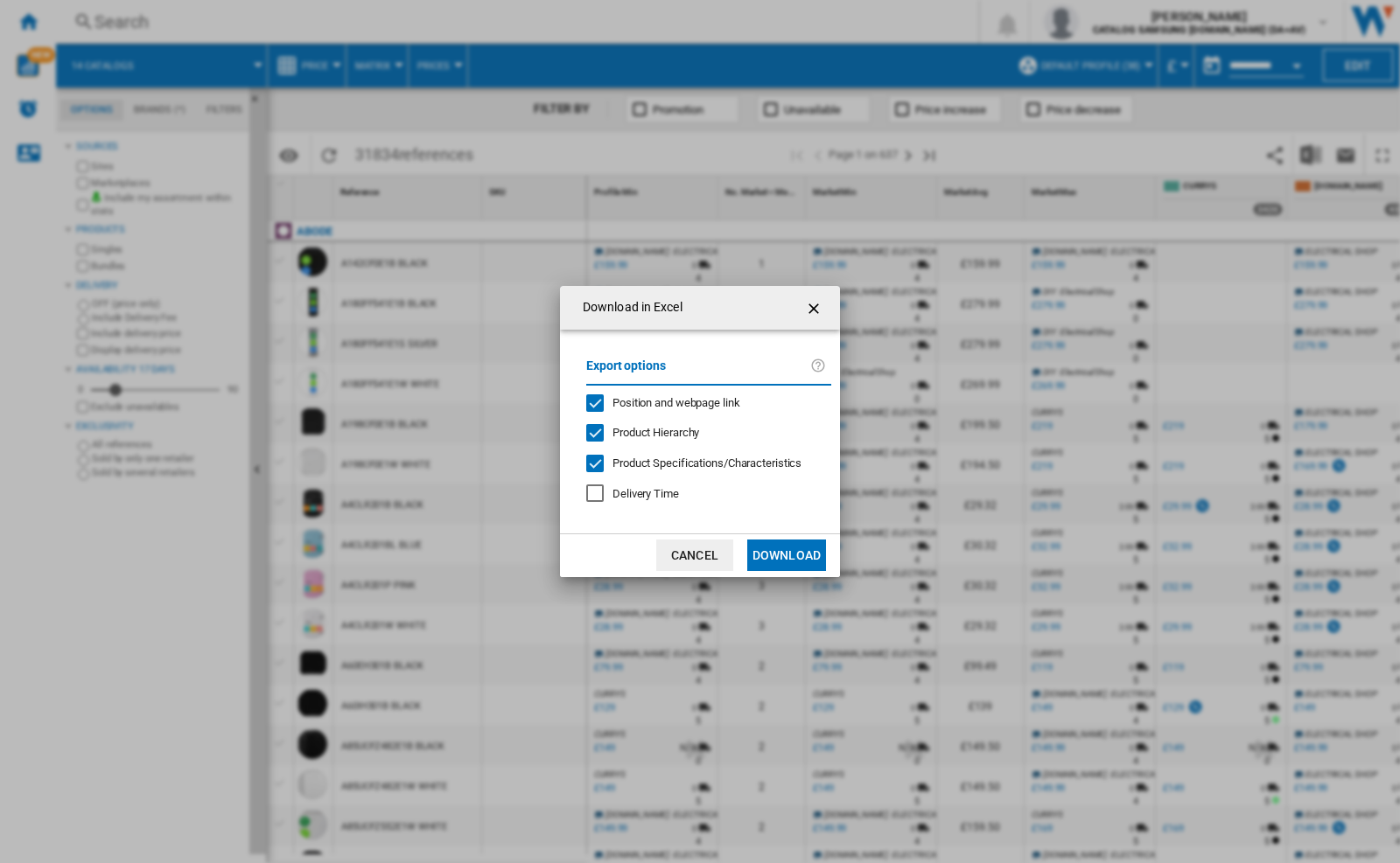
click at [676, 403] on span "Position and webpage link" at bounding box center [676, 403] width 128 height 13
click at [795, 543] on button "Download" at bounding box center [786, 554] width 79 height 31
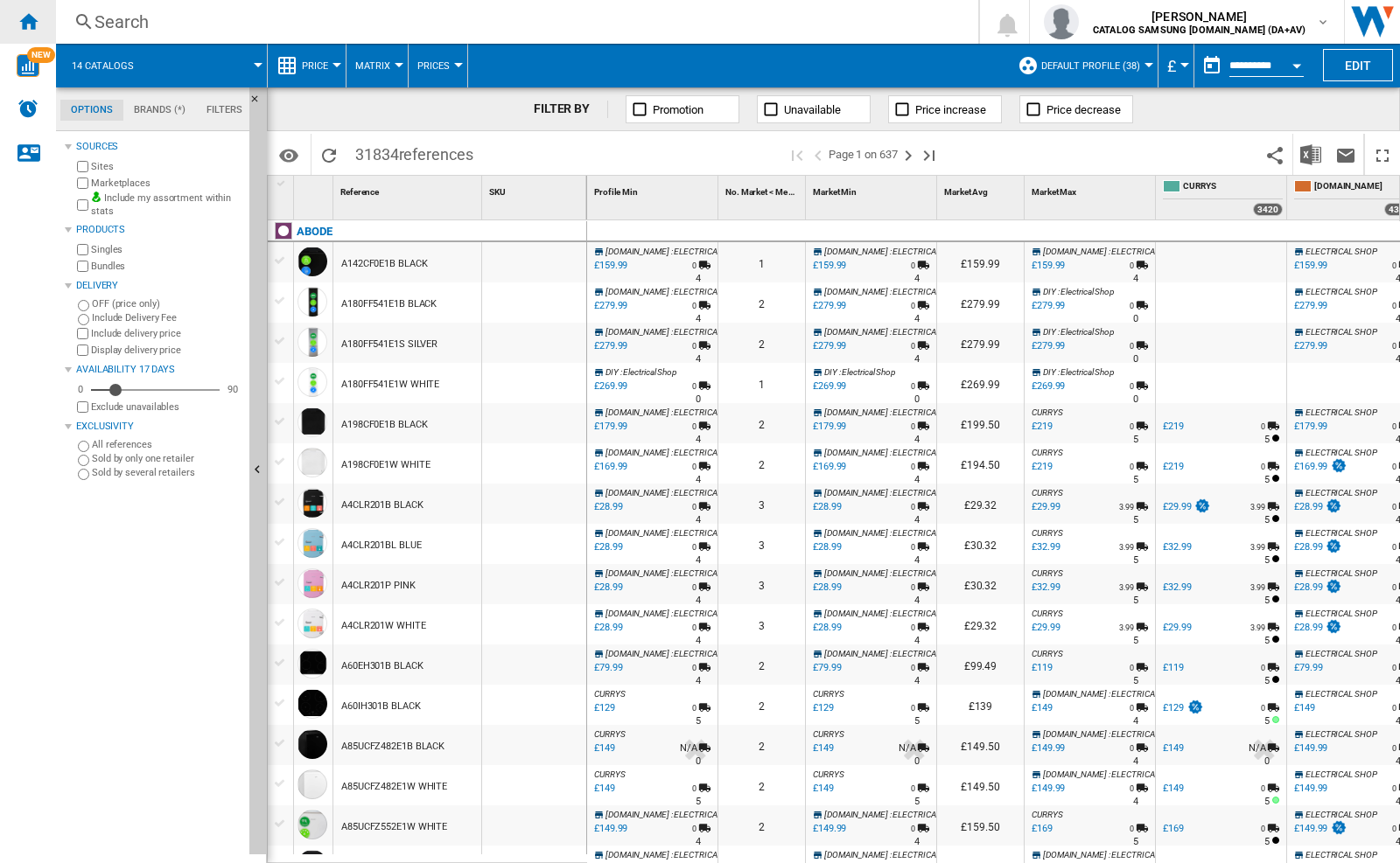
click at [29, 6] on div "Home" at bounding box center [28, 22] width 56 height 44
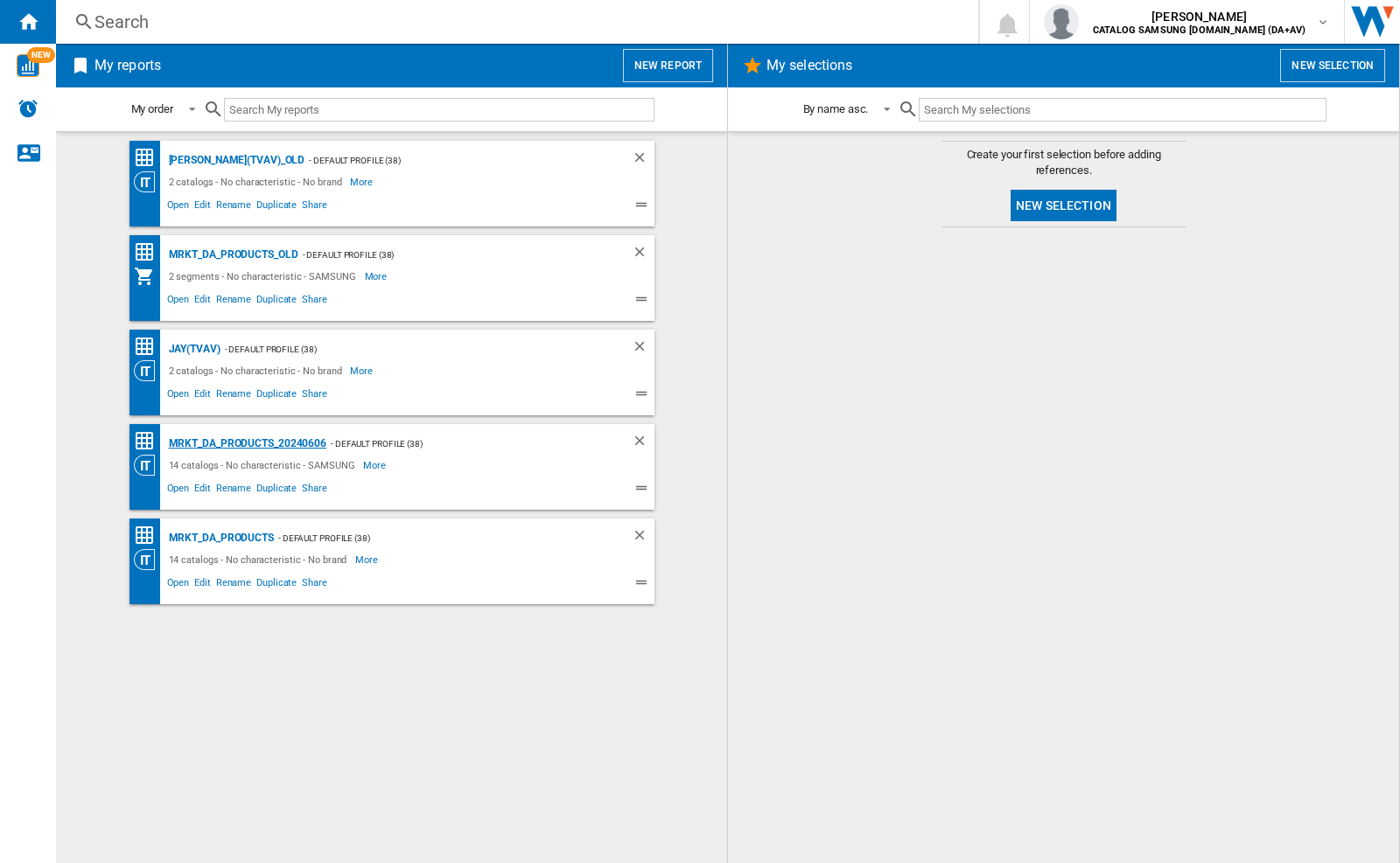
click at [293, 441] on div "MRKT_DA_PRODUCTS_20240606" at bounding box center [245, 443] width 162 height 22
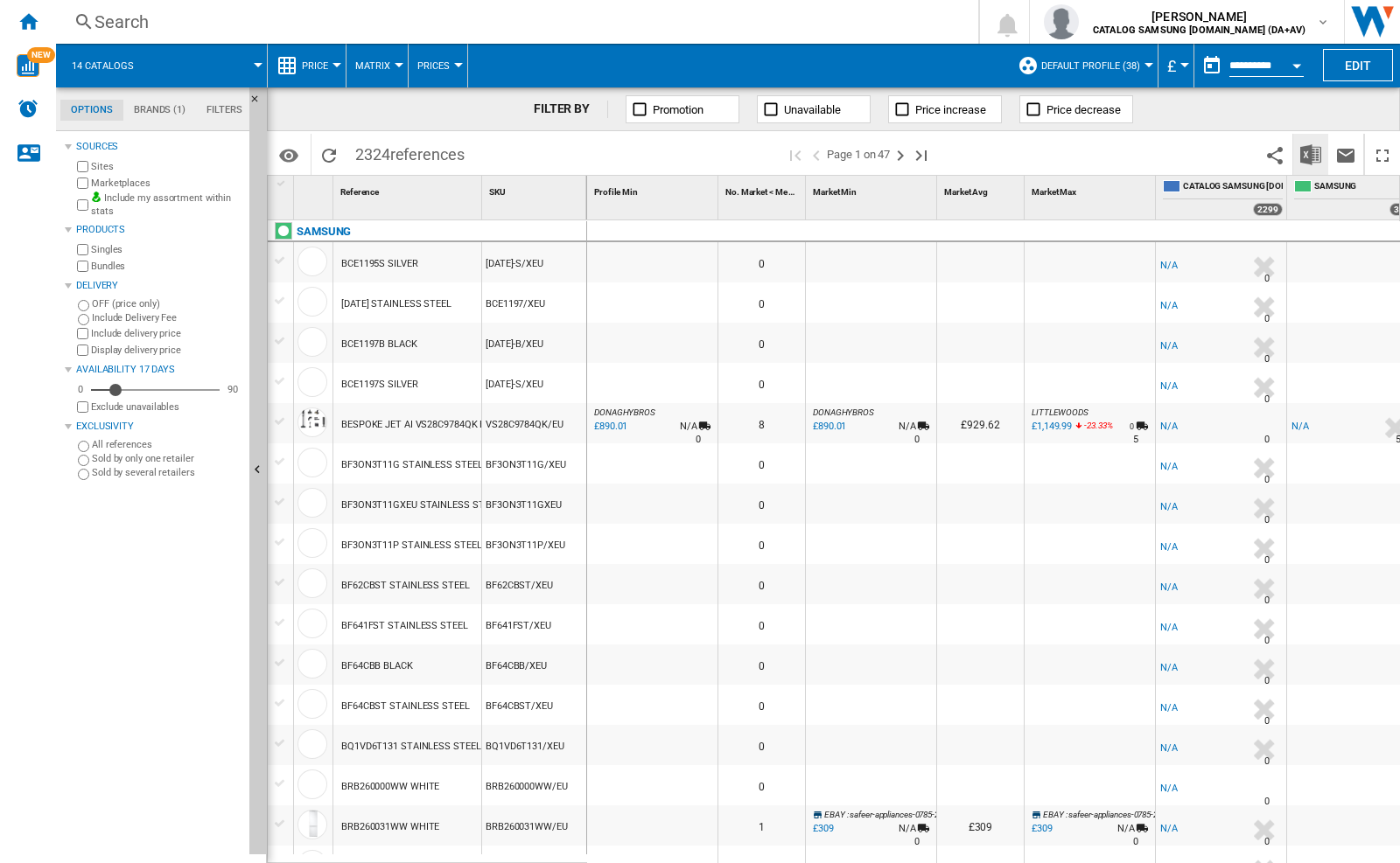
click at [1311, 141] on button "Download in Excel" at bounding box center [1311, 154] width 35 height 41
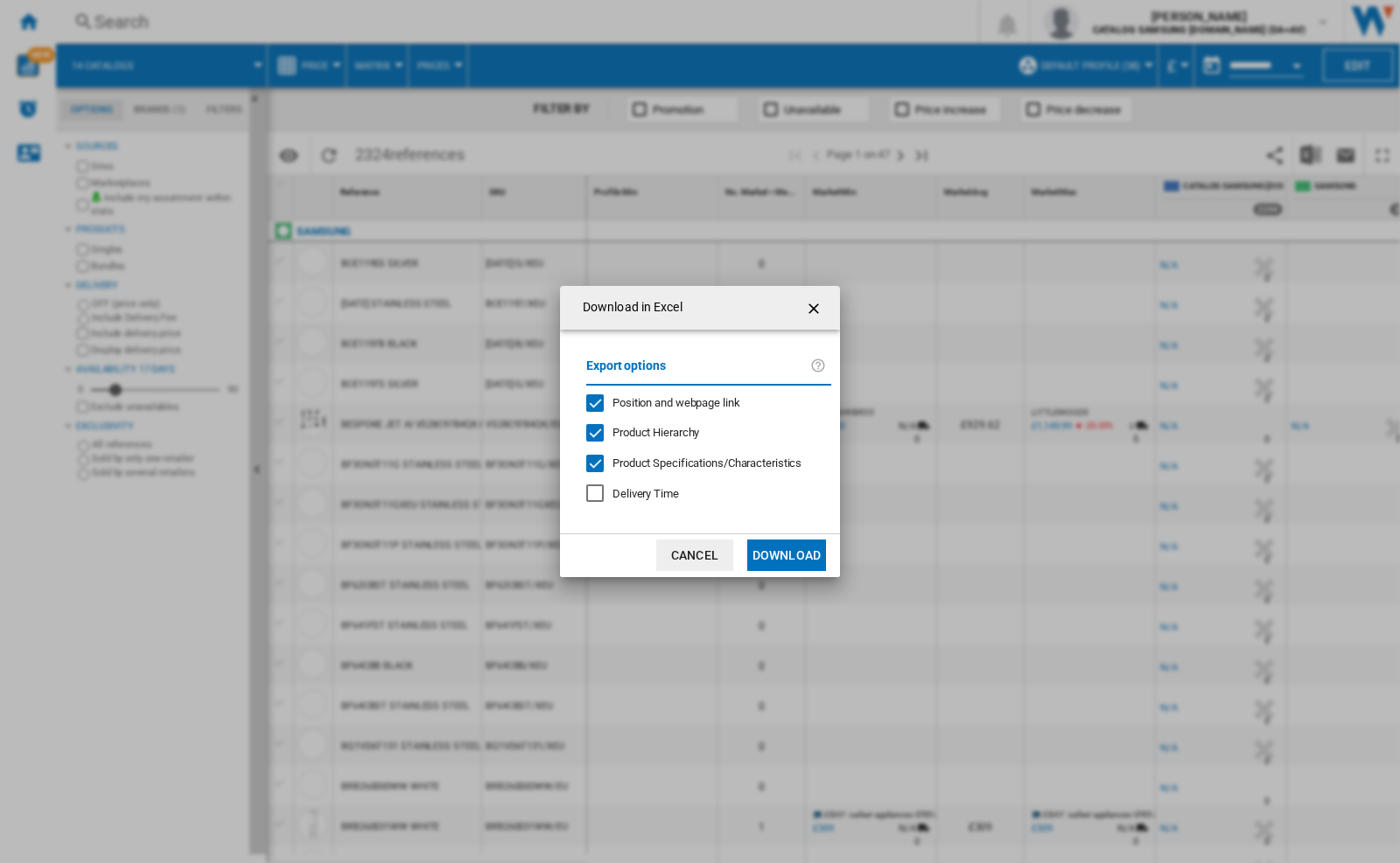
click at [666, 404] on span "Position and webpage link" at bounding box center [676, 403] width 128 height 13
click at [781, 560] on button "Download" at bounding box center [786, 554] width 79 height 31
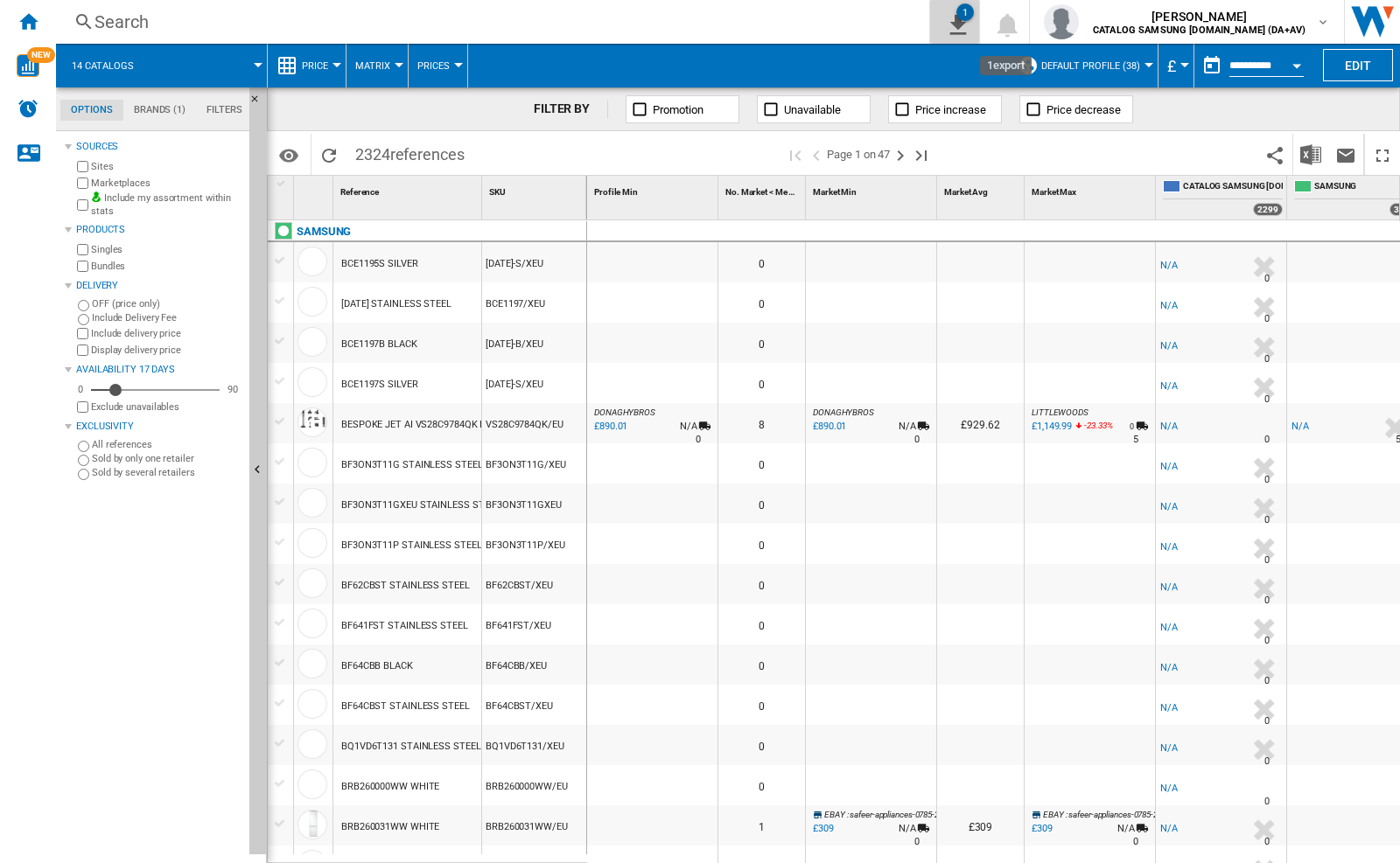
click at [965, 32] on ng-md-icon "1\a export" at bounding box center [955, 22] width 21 height 22
